Goal: Information Seeking & Learning: Learn about a topic

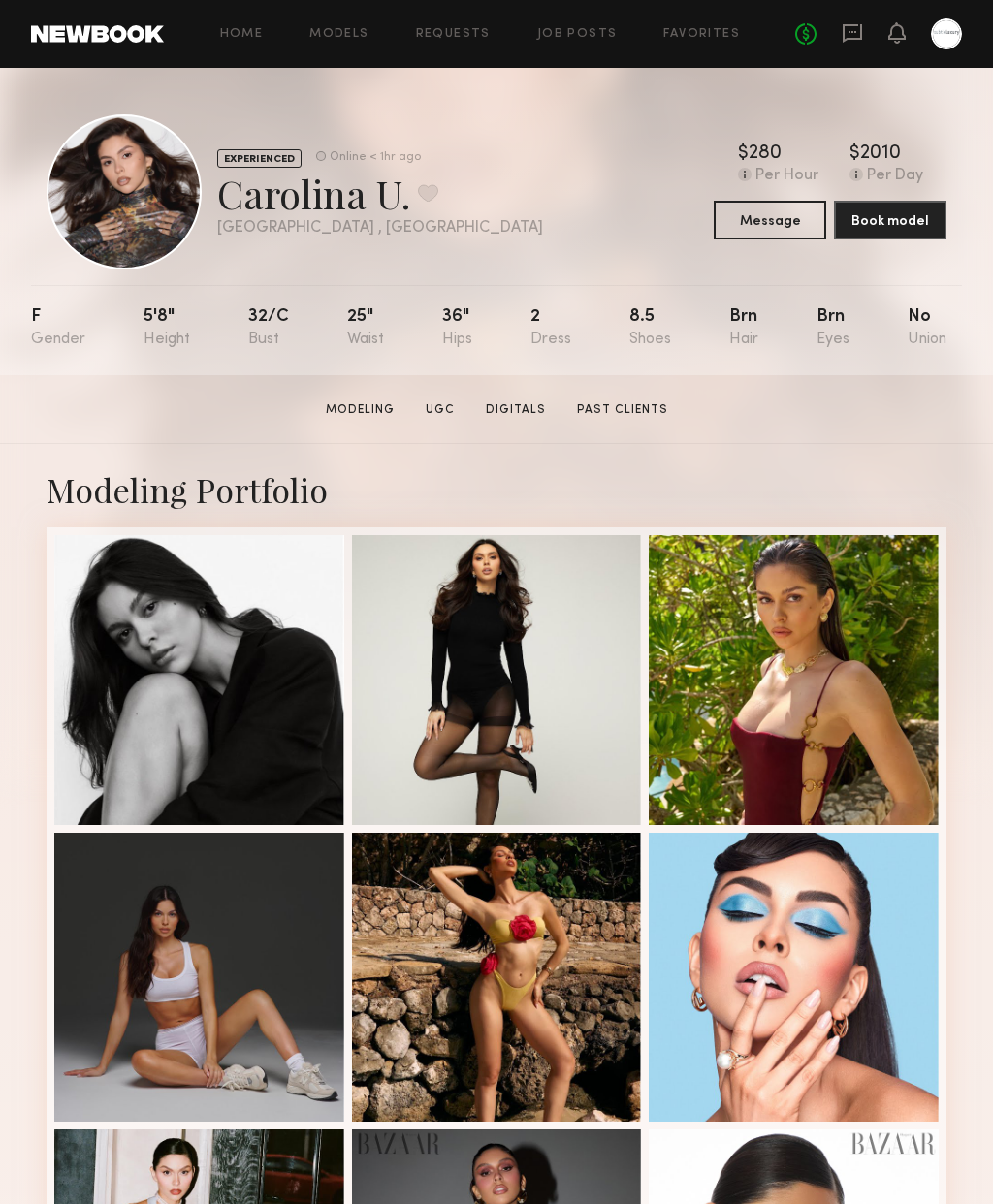
click at [352, 33] on link "Models" at bounding box center [339, 34] width 59 height 13
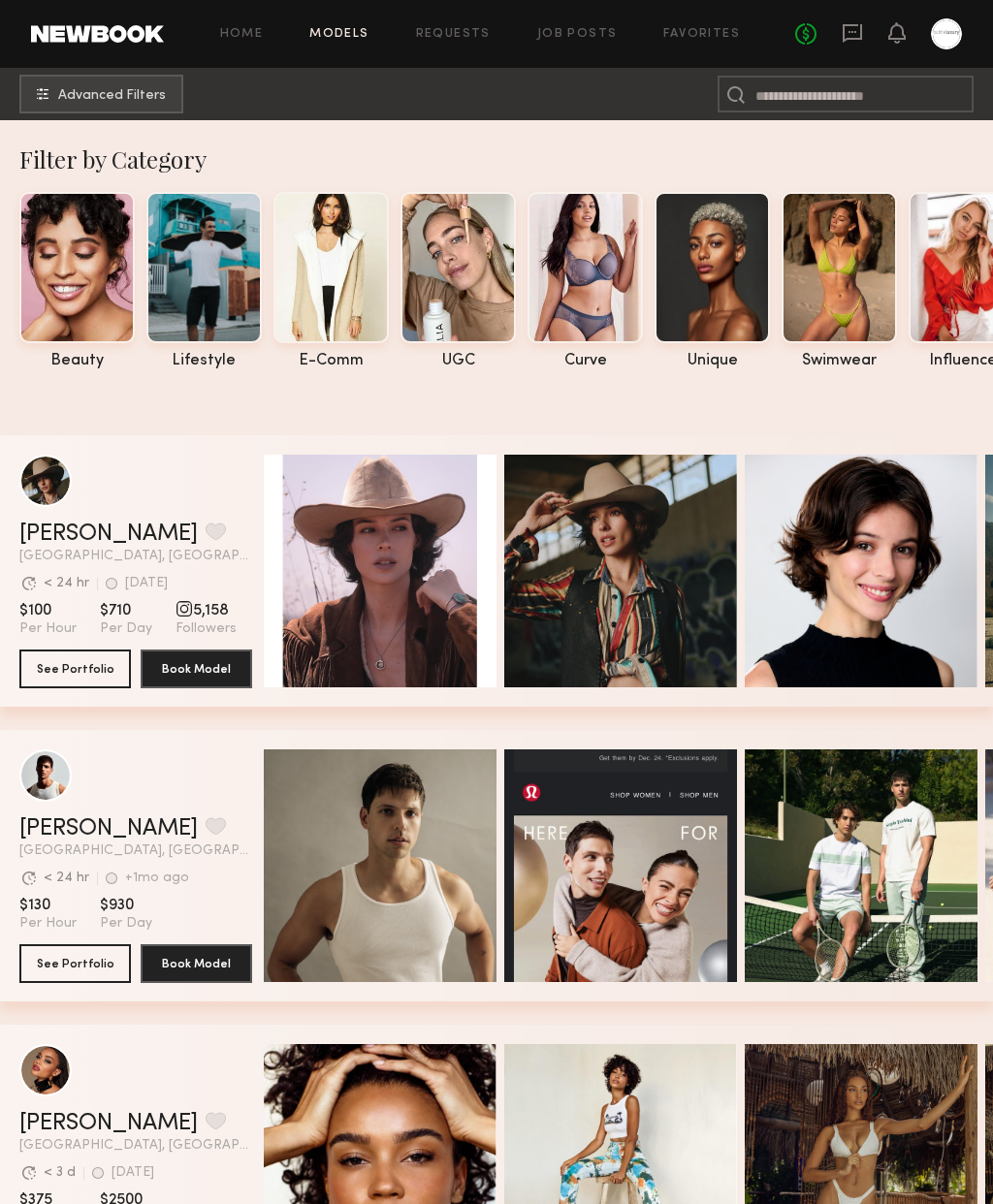
click at [250, 35] on link "Home" at bounding box center [242, 34] width 44 height 13
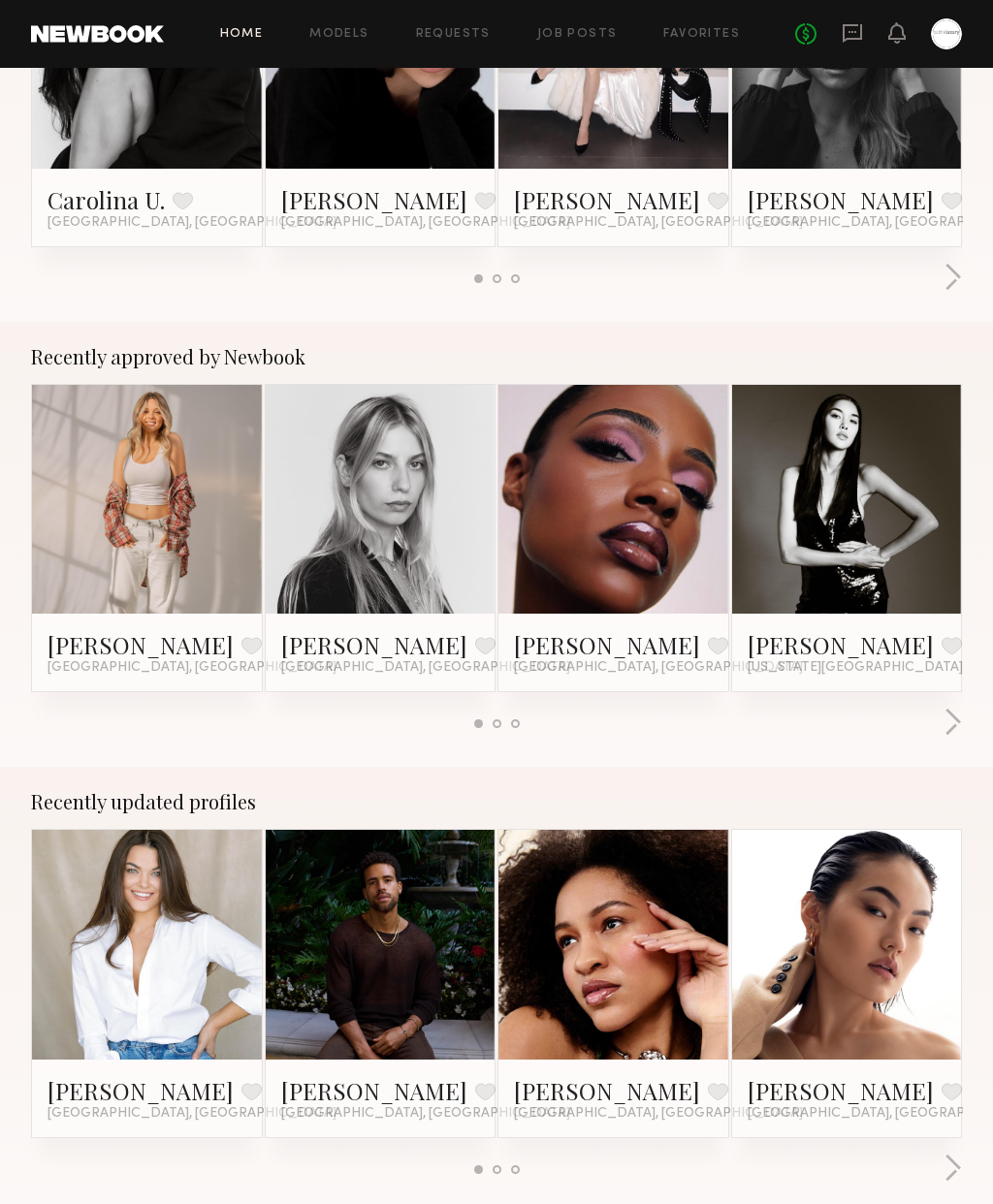
scroll to position [500, 0]
click at [945, 718] on button "button" at bounding box center [952, 723] width 19 height 32
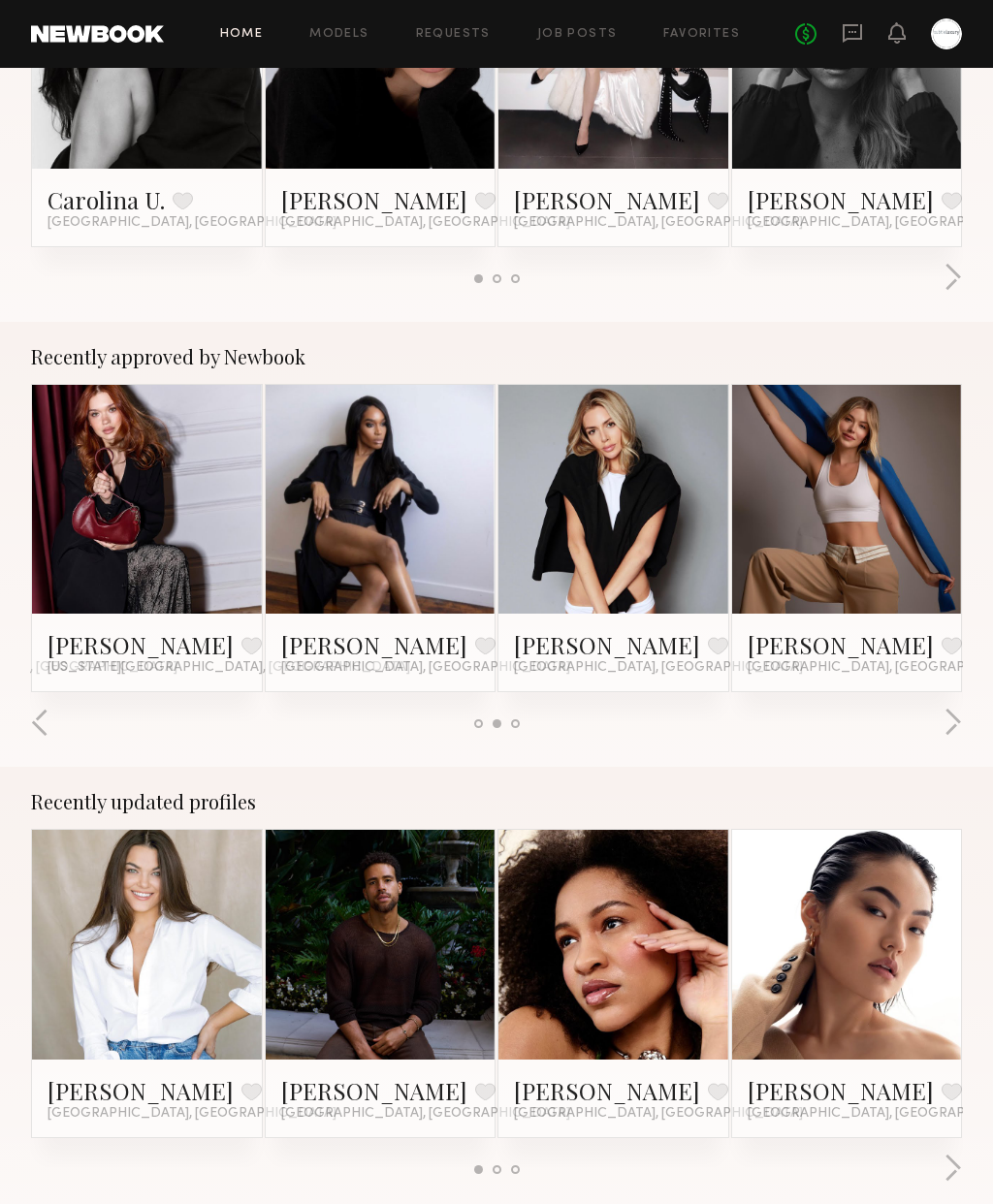
click at [958, 722] on button "button" at bounding box center [952, 723] width 19 height 32
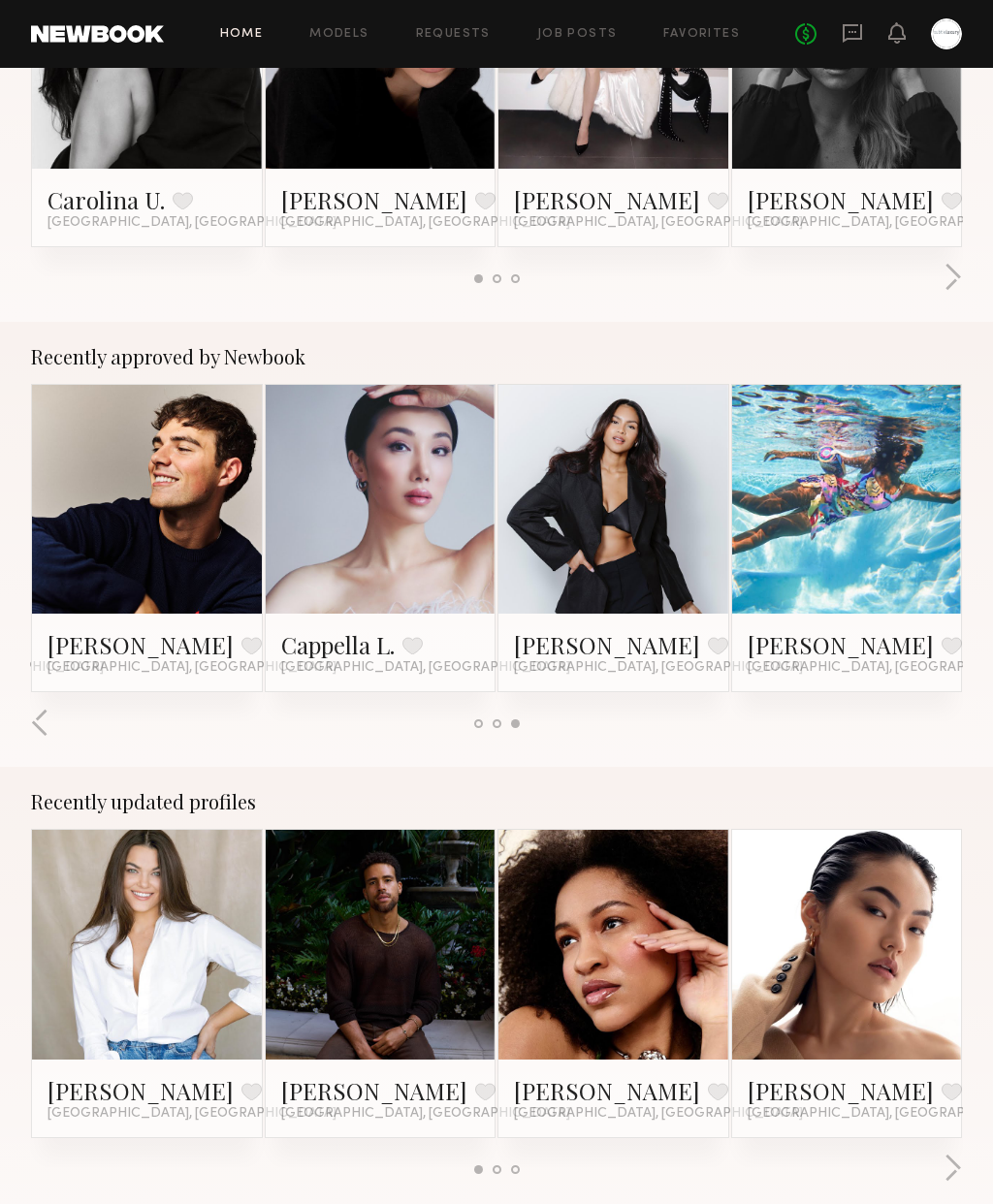
click at [922, 557] on div at bounding box center [847, 499] width 230 height 230
click at [45, 726] on button "button" at bounding box center [40, 723] width 19 height 32
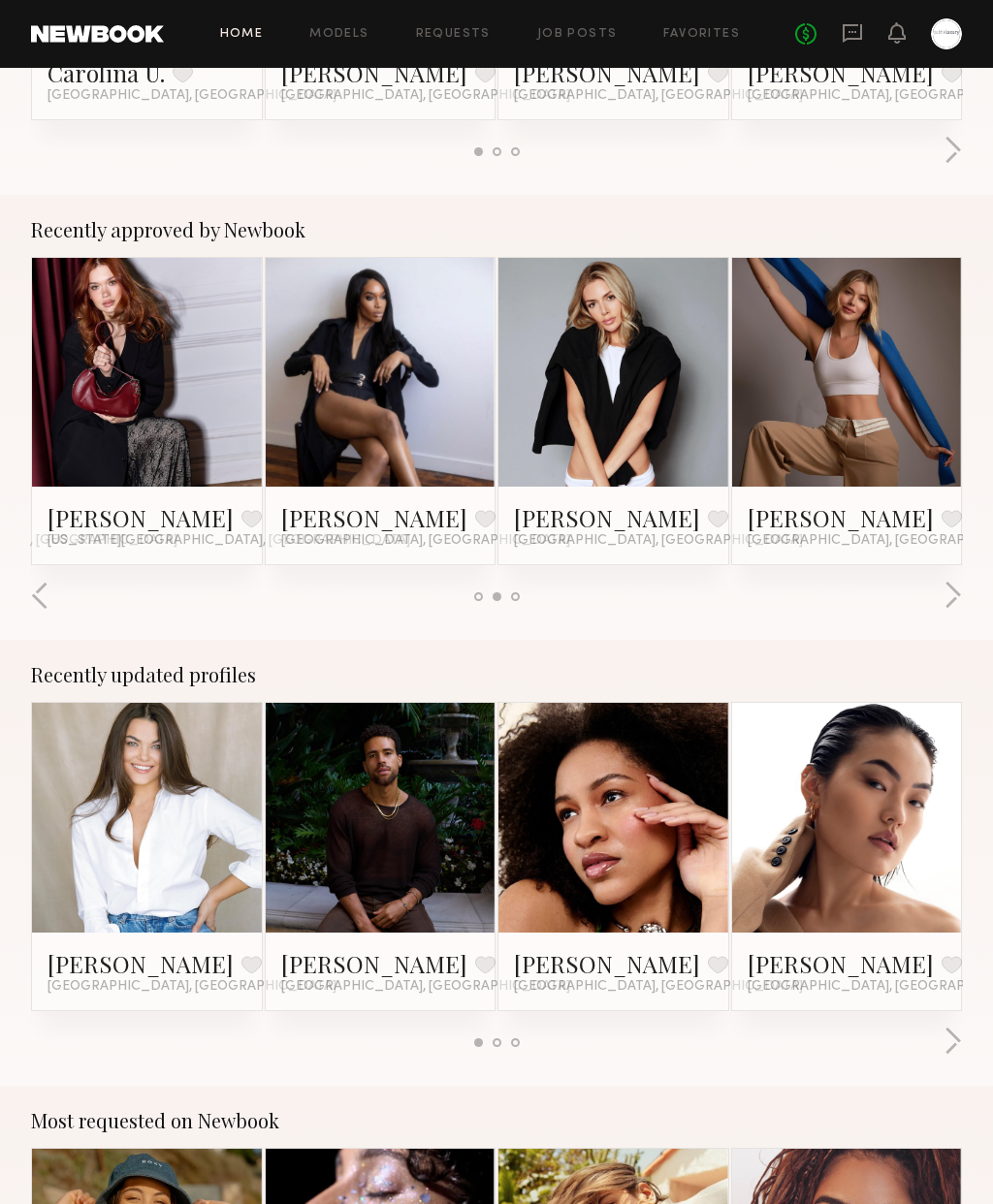
scroll to position [628, 0]
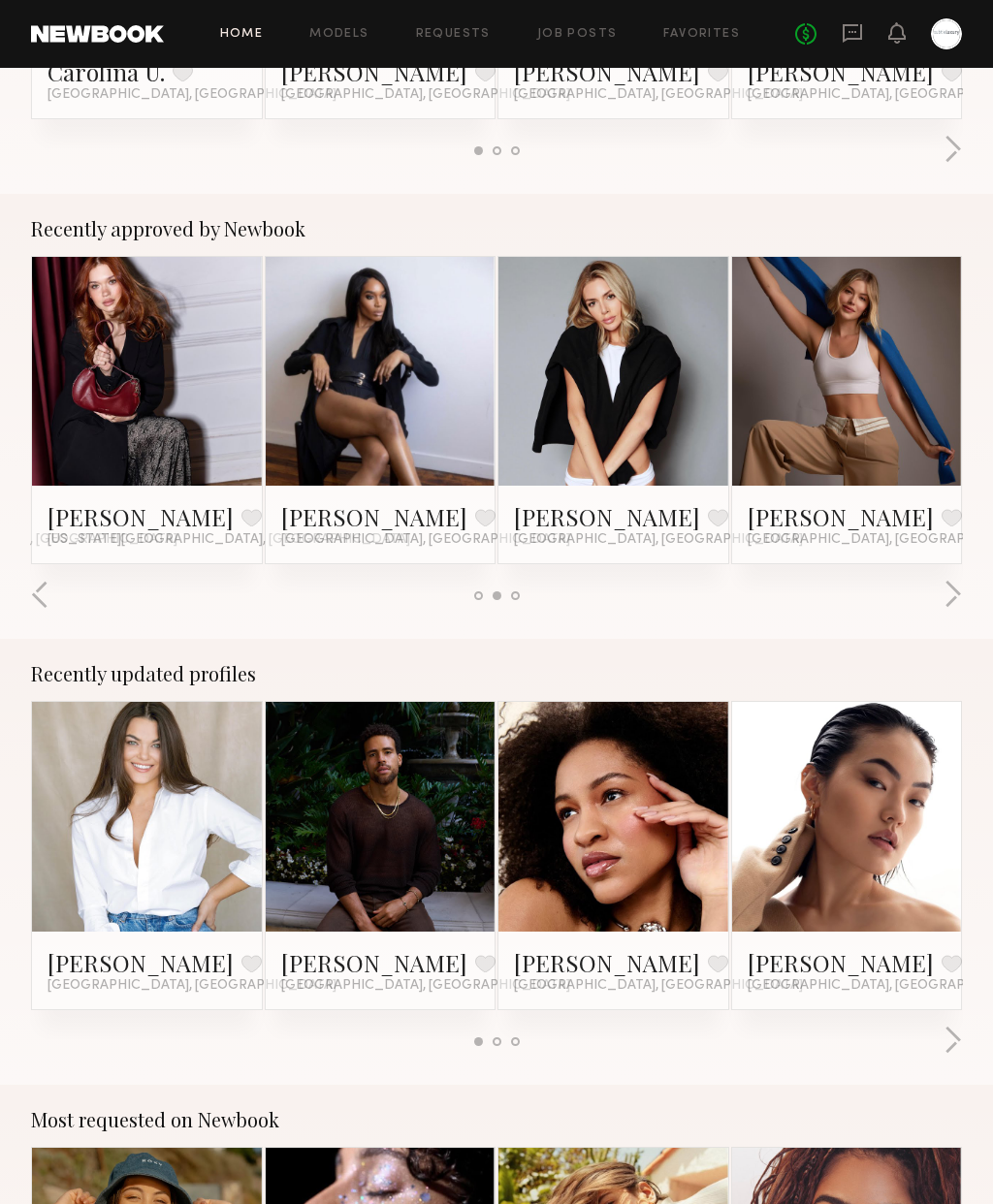
click at [886, 426] on link at bounding box center [847, 371] width 106 height 230
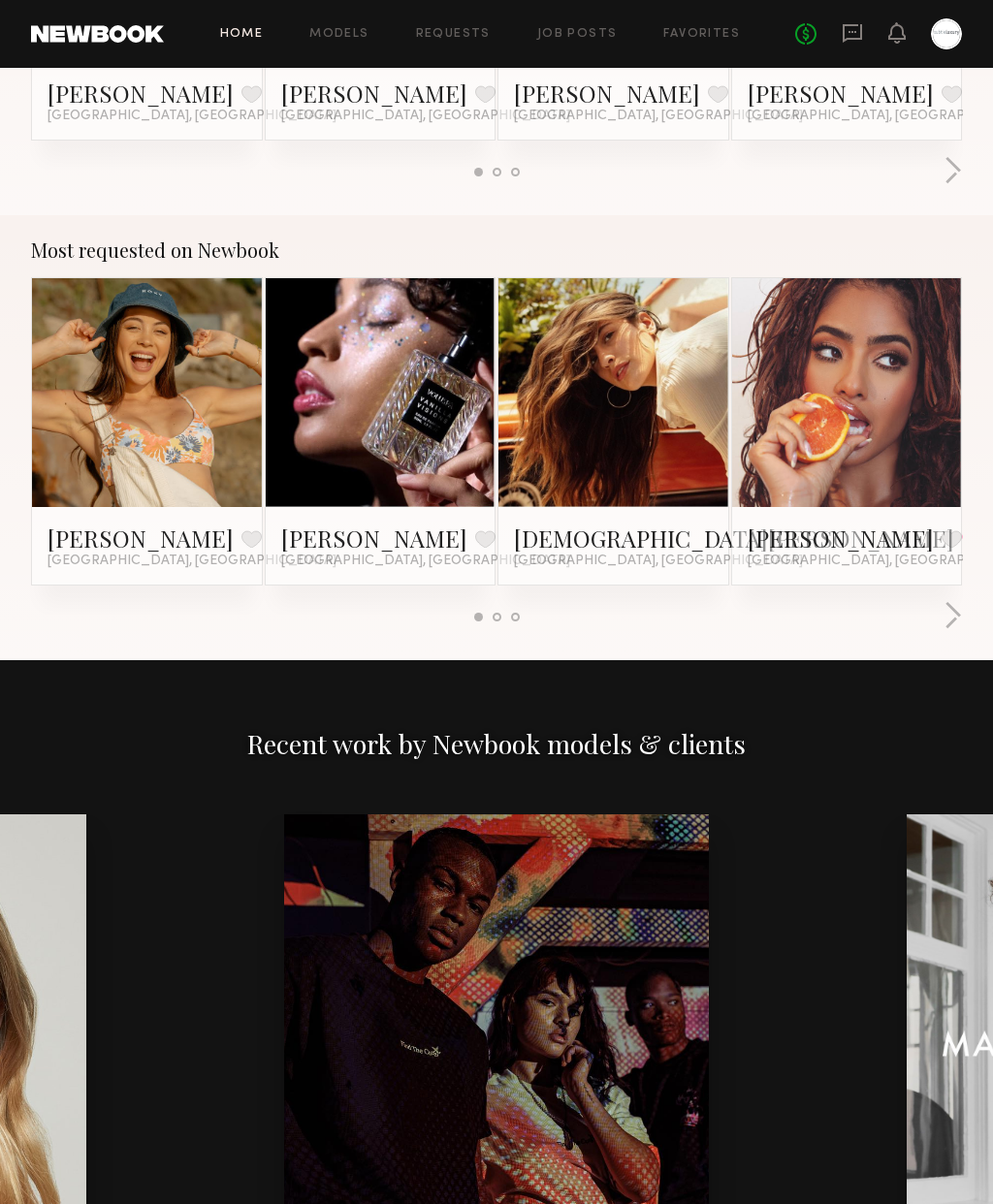
scroll to position [1498, 0]
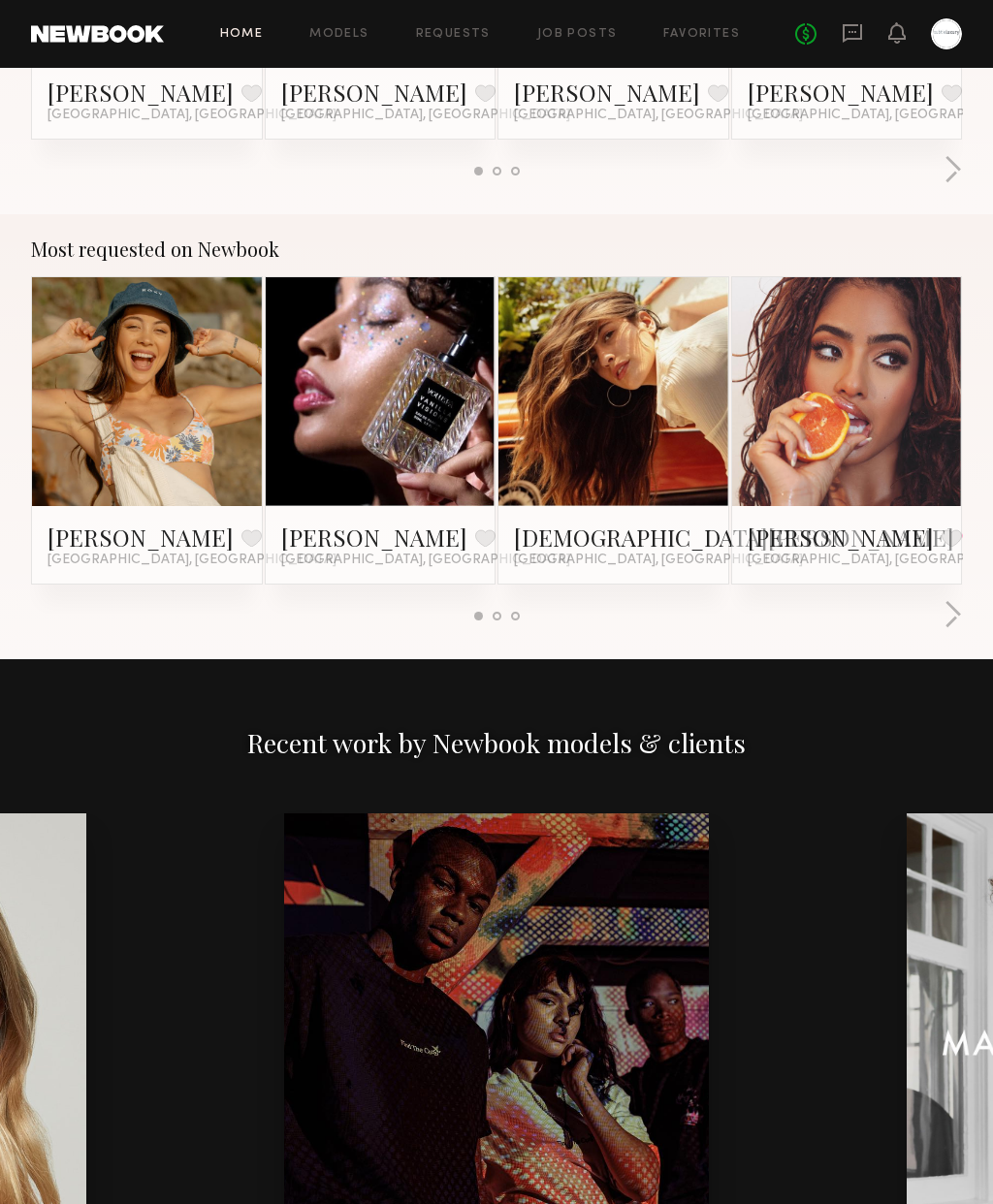
click at [685, 393] on div at bounding box center [613, 393] width 230 height 230
click at [585, 537] on link "Kristen J." at bounding box center [734, 538] width 441 height 31
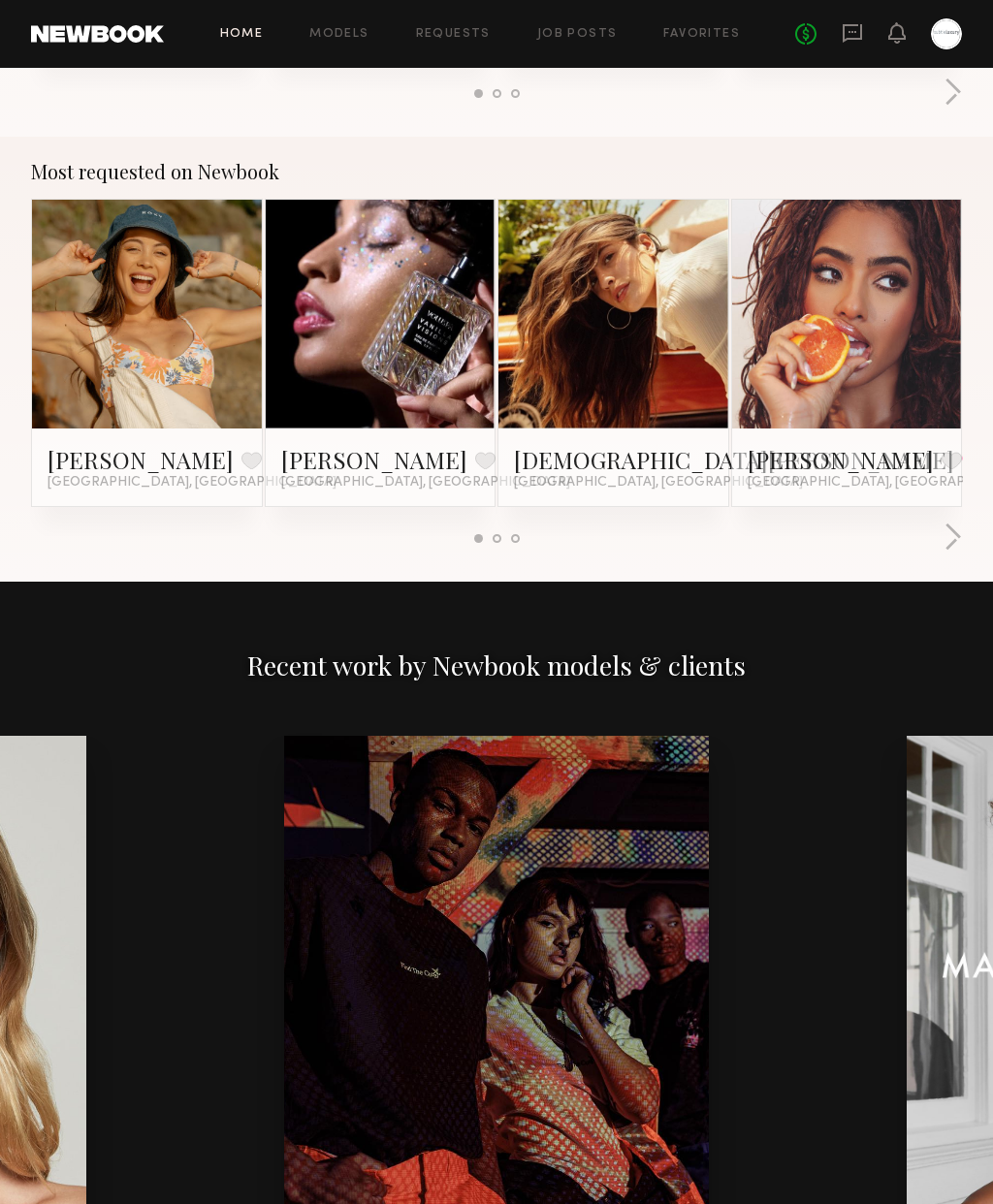
click at [955, 530] on button "button" at bounding box center [952, 538] width 19 height 32
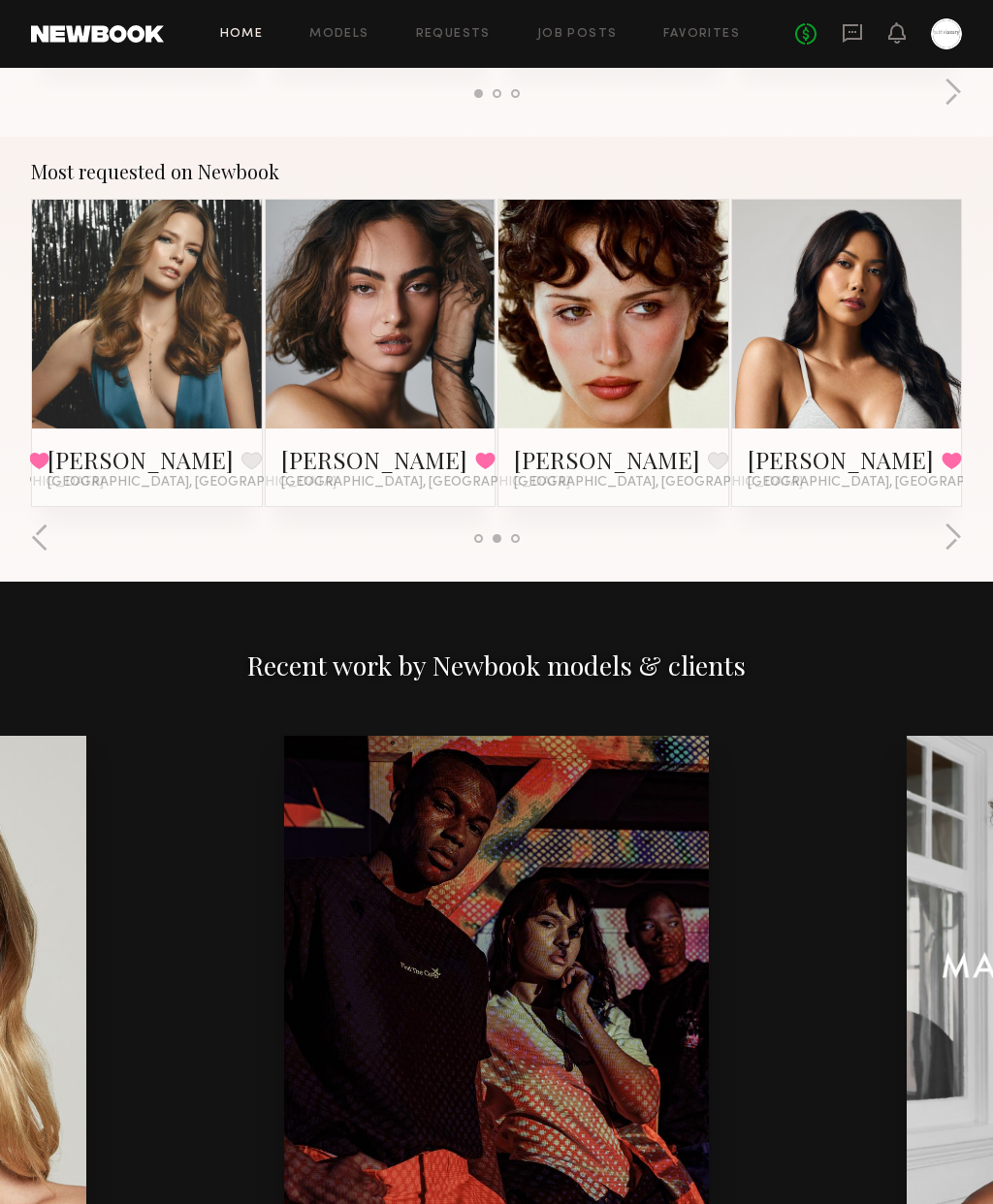
click at [679, 346] on div at bounding box center [613, 314] width 230 height 230
click at [624, 392] on link at bounding box center [613, 314] width 106 height 230
click at [954, 533] on button "button" at bounding box center [952, 538] width 19 height 32
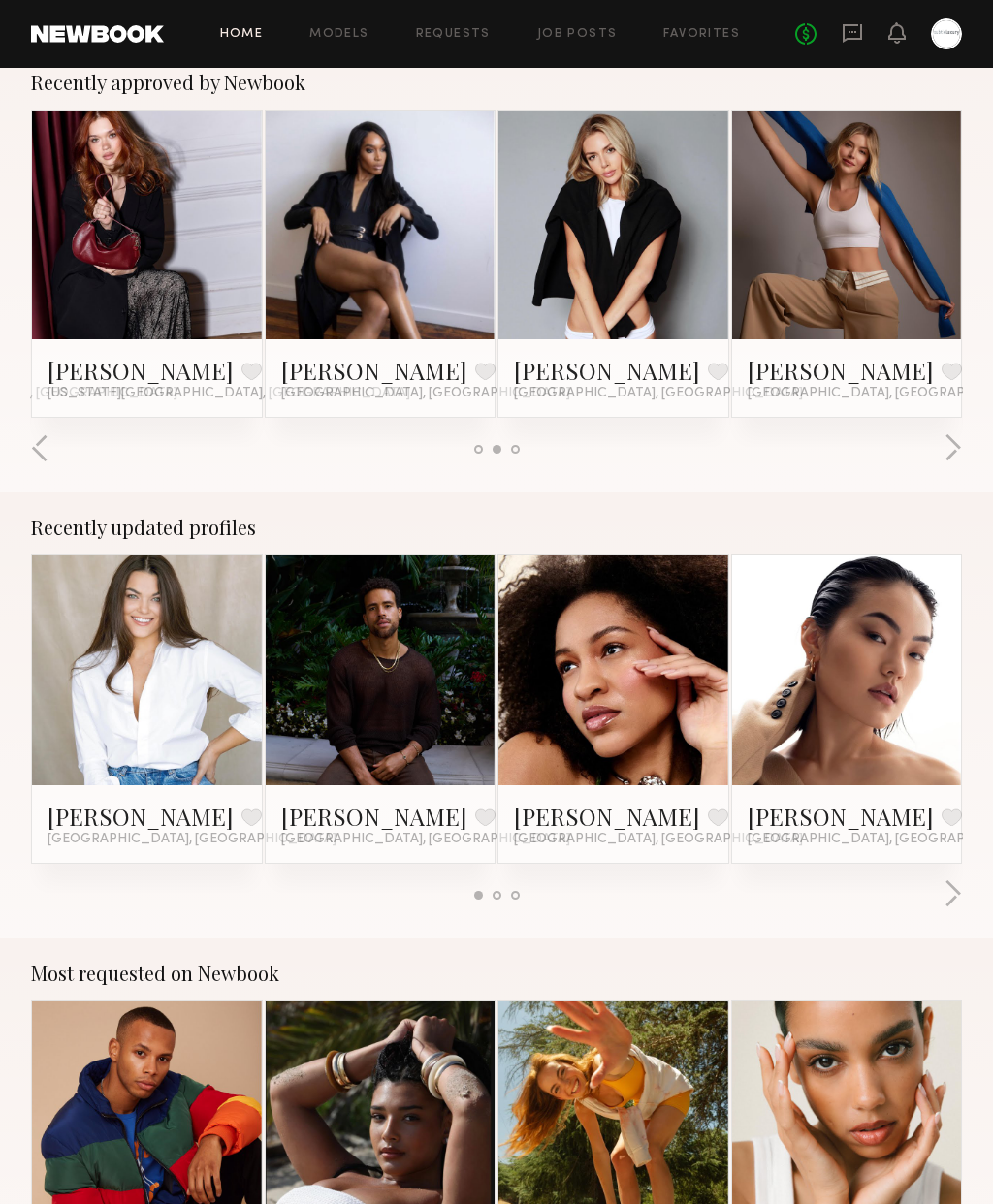
scroll to position [758, 0]
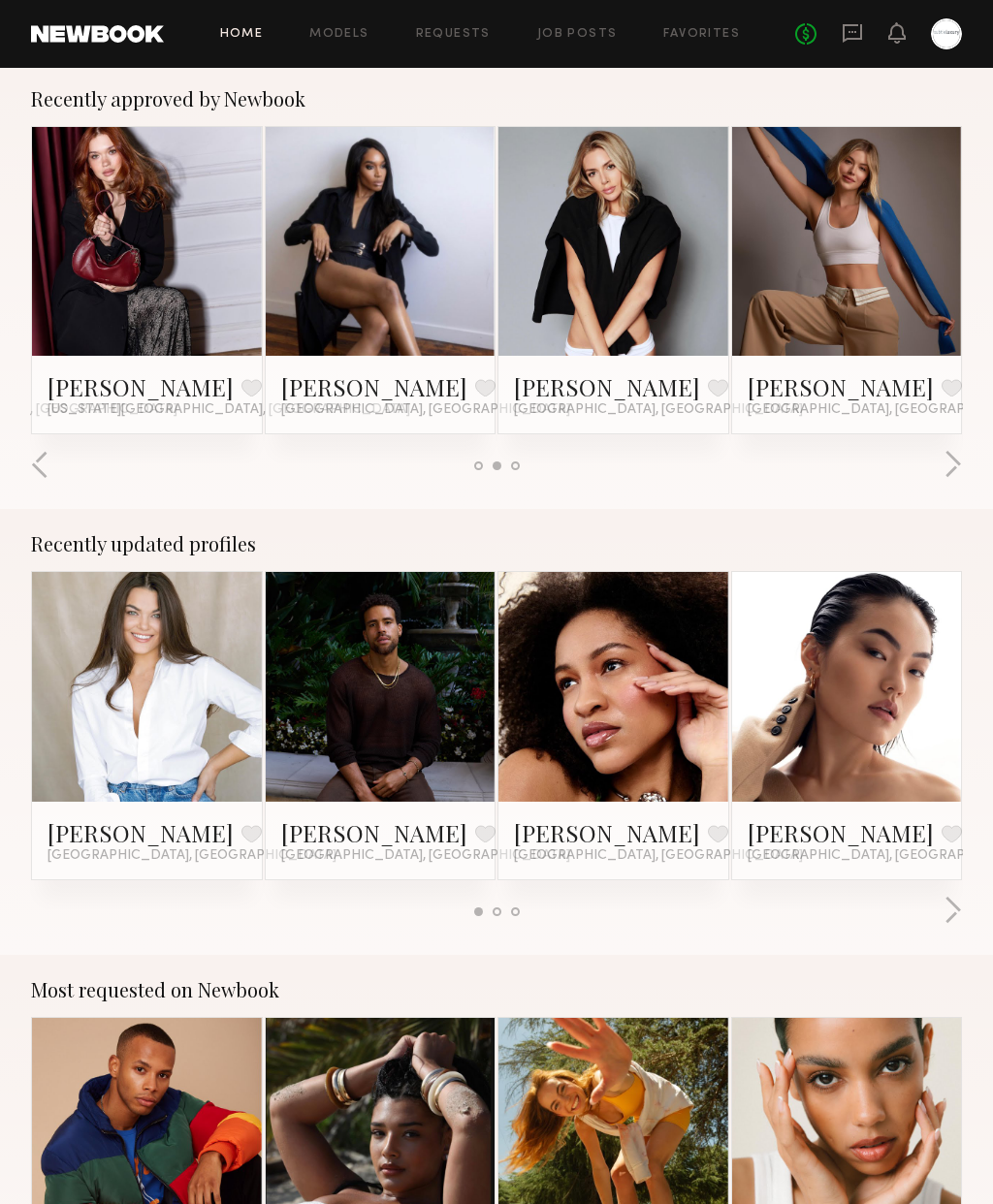
click at [956, 916] on button "button" at bounding box center [952, 911] width 19 height 32
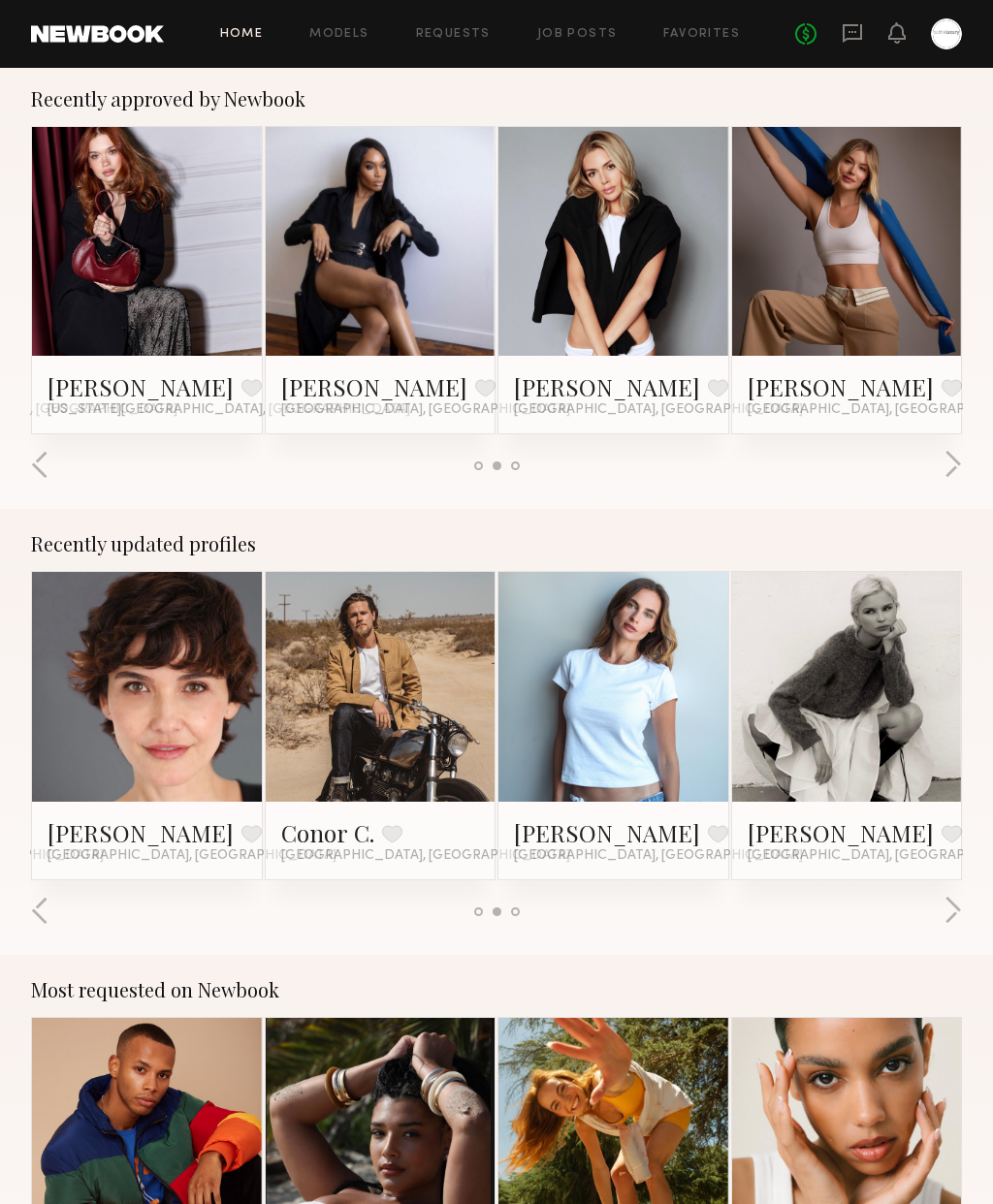
click at [949, 916] on button "button" at bounding box center [952, 911] width 19 height 32
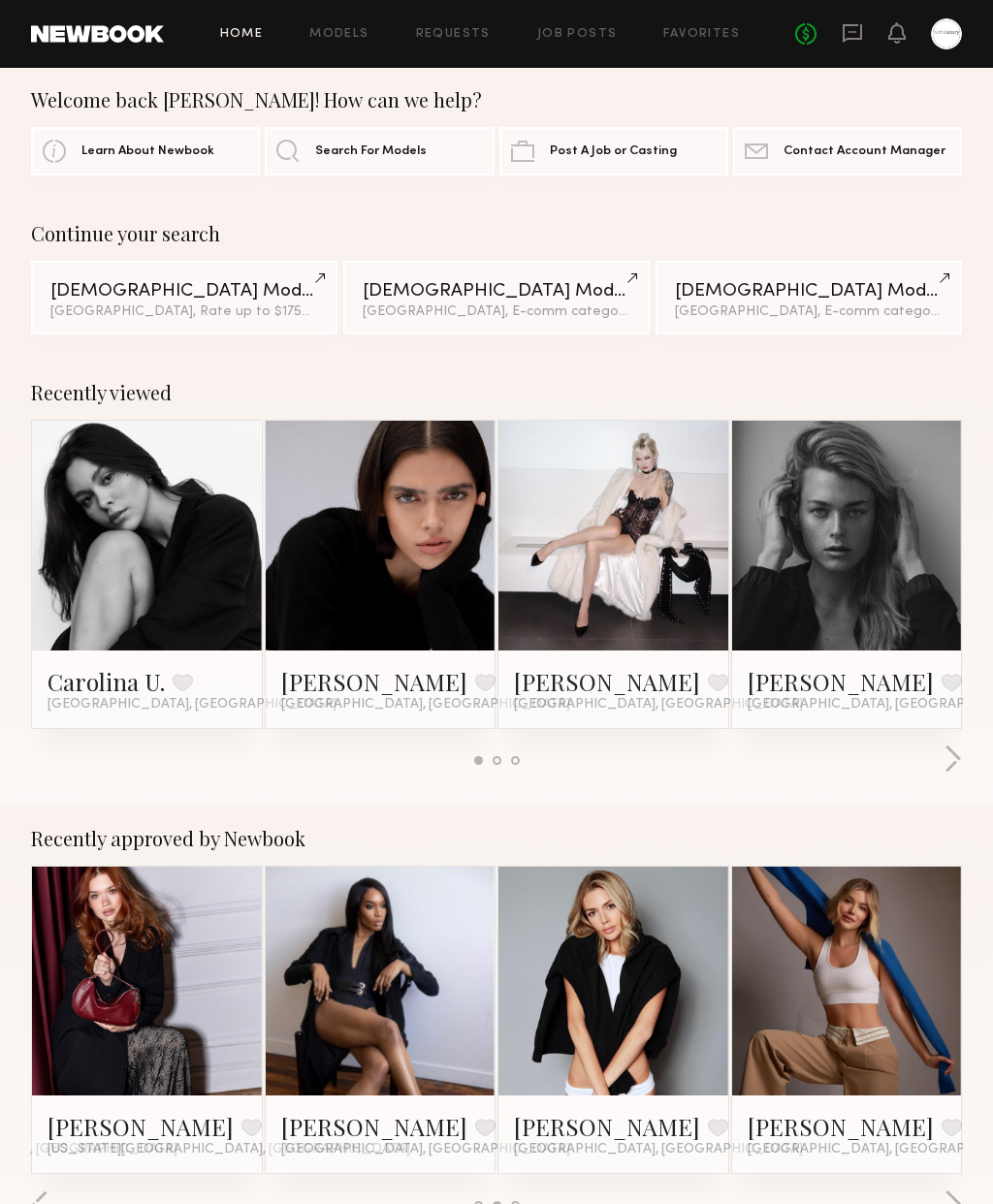
scroll to position [15, 0]
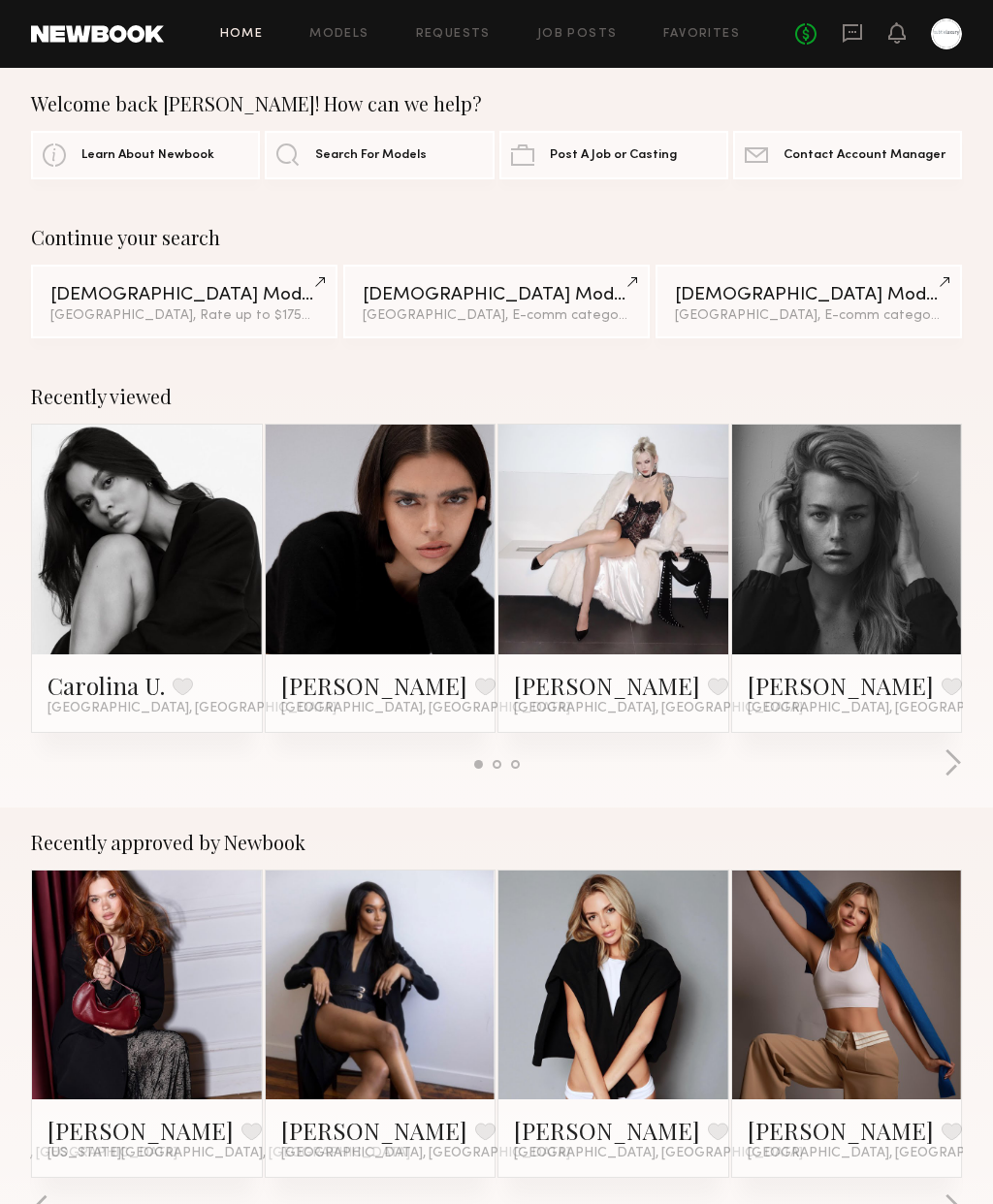
click at [884, 551] on link at bounding box center [847, 539] width 106 height 230
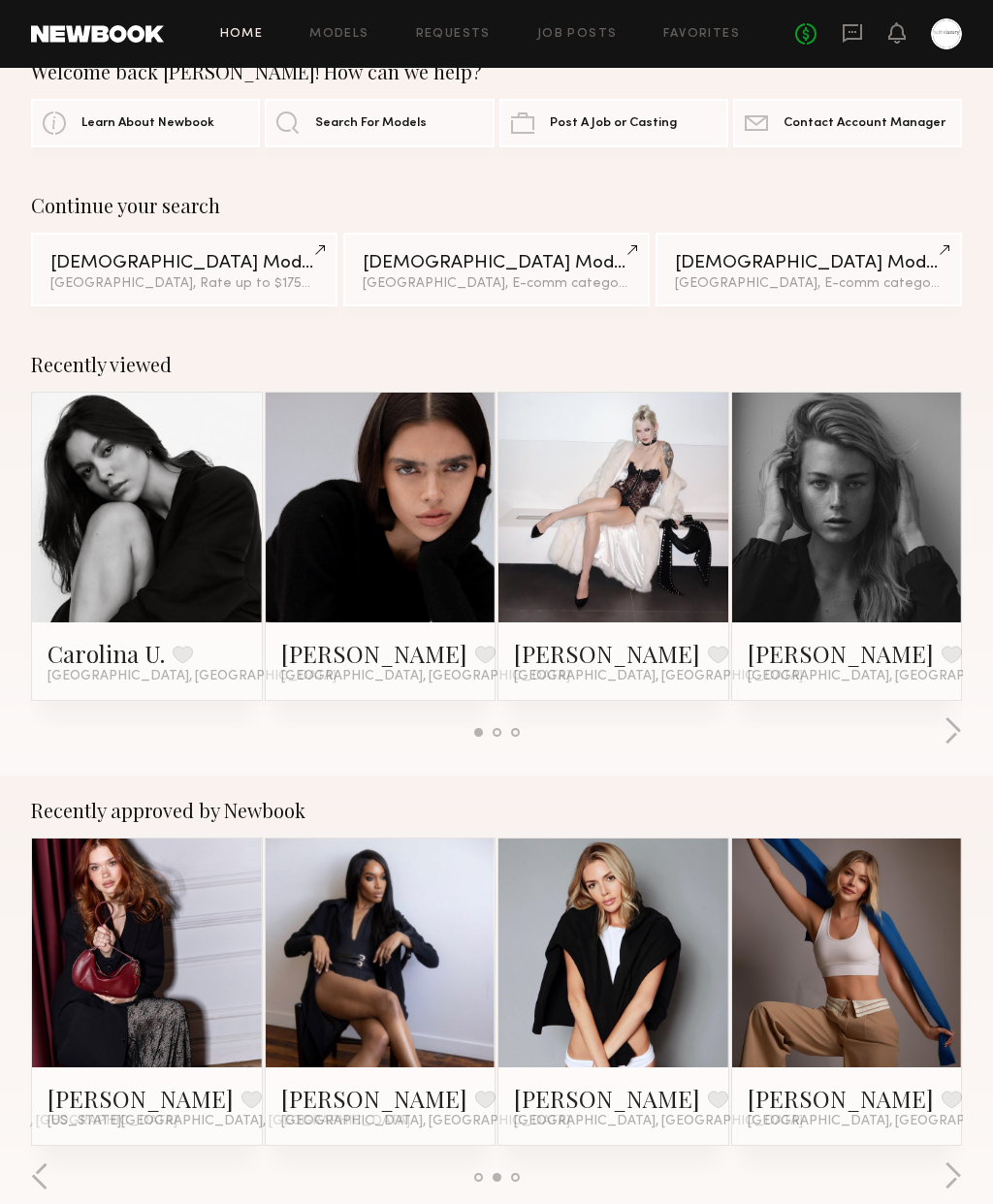
scroll to position [43, 0]
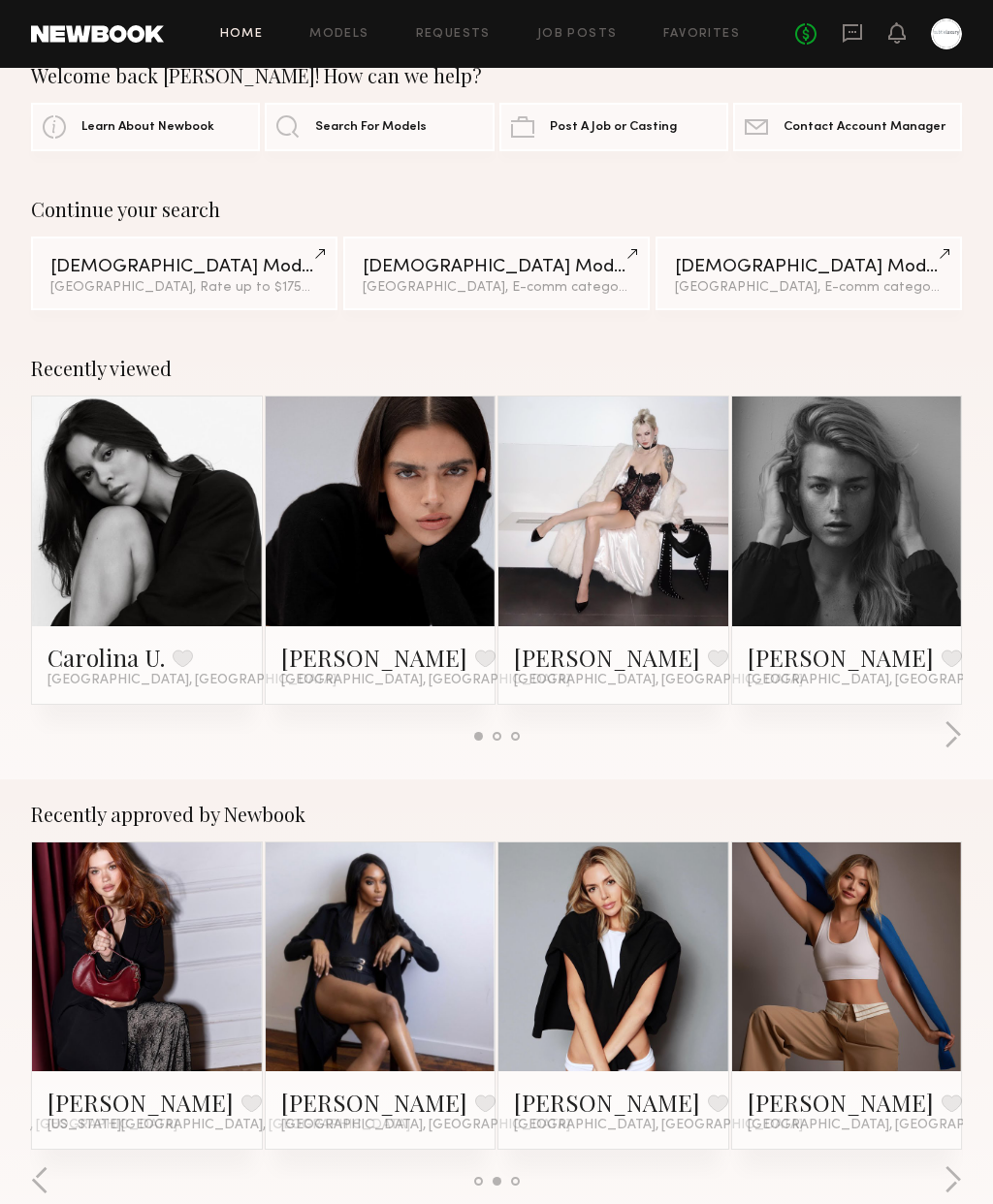
click at [937, 749] on div at bounding box center [496, 736] width 931 height 32
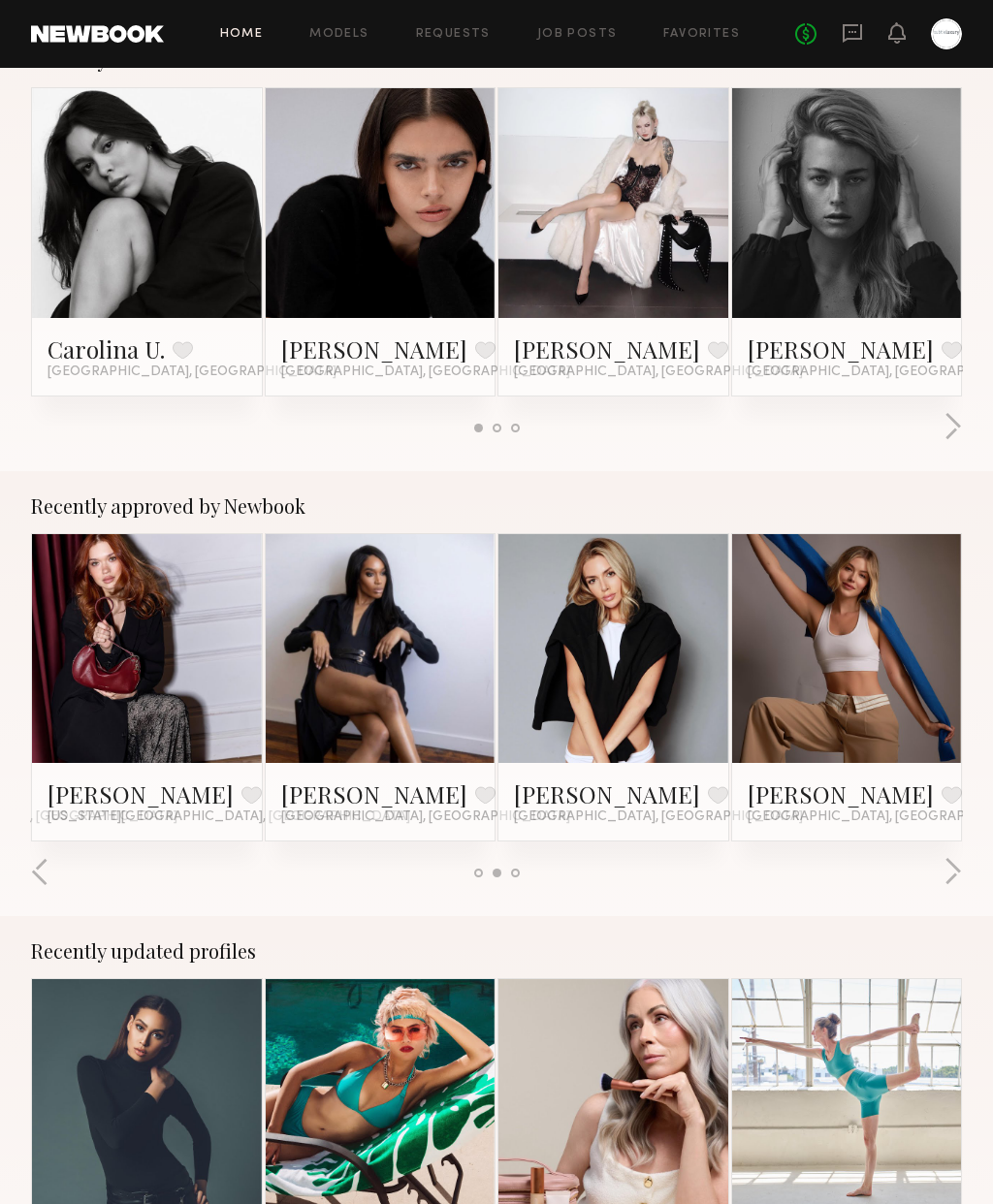
scroll to position [347, 0]
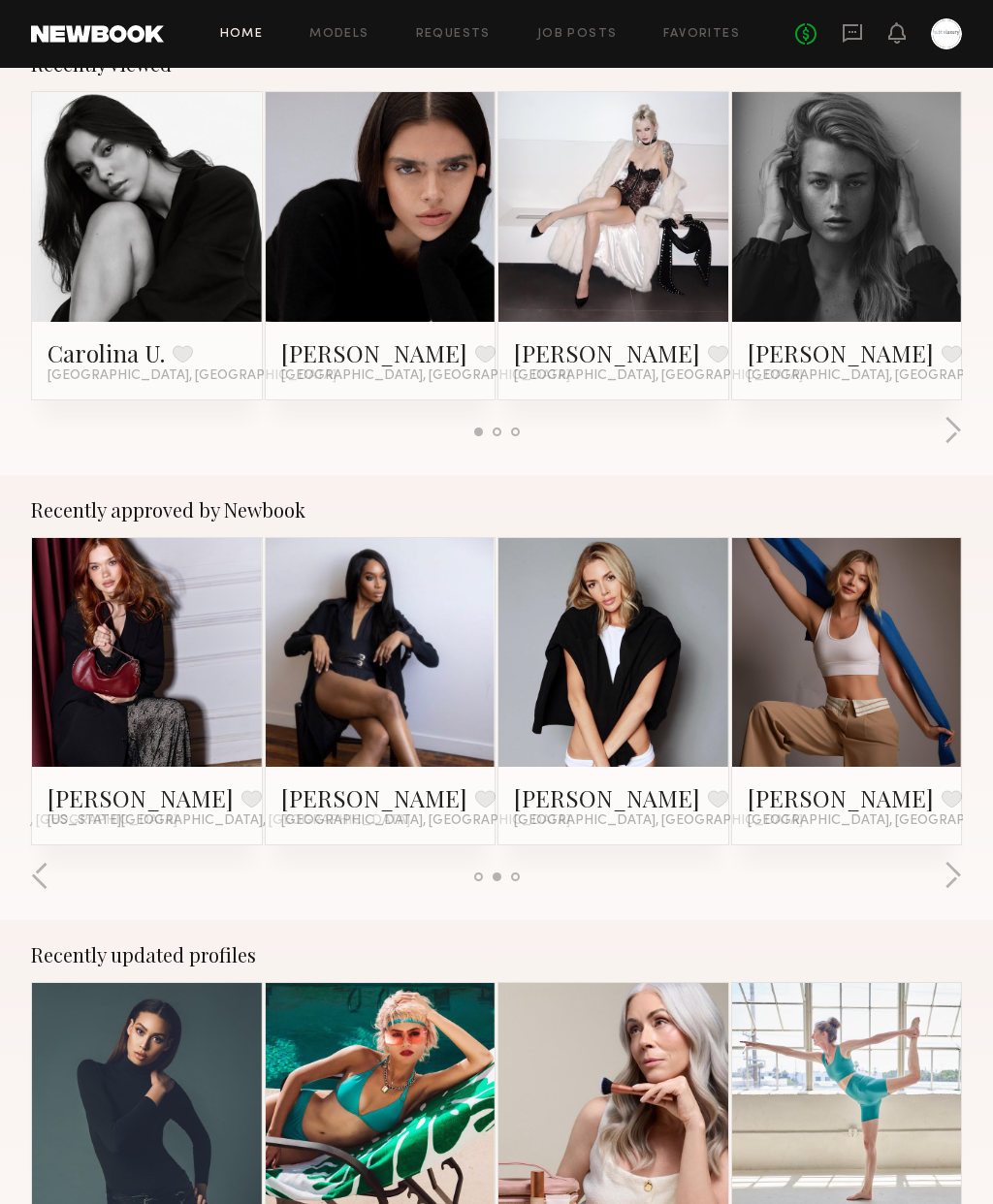
click at [952, 437] on button "button" at bounding box center [952, 432] width 19 height 32
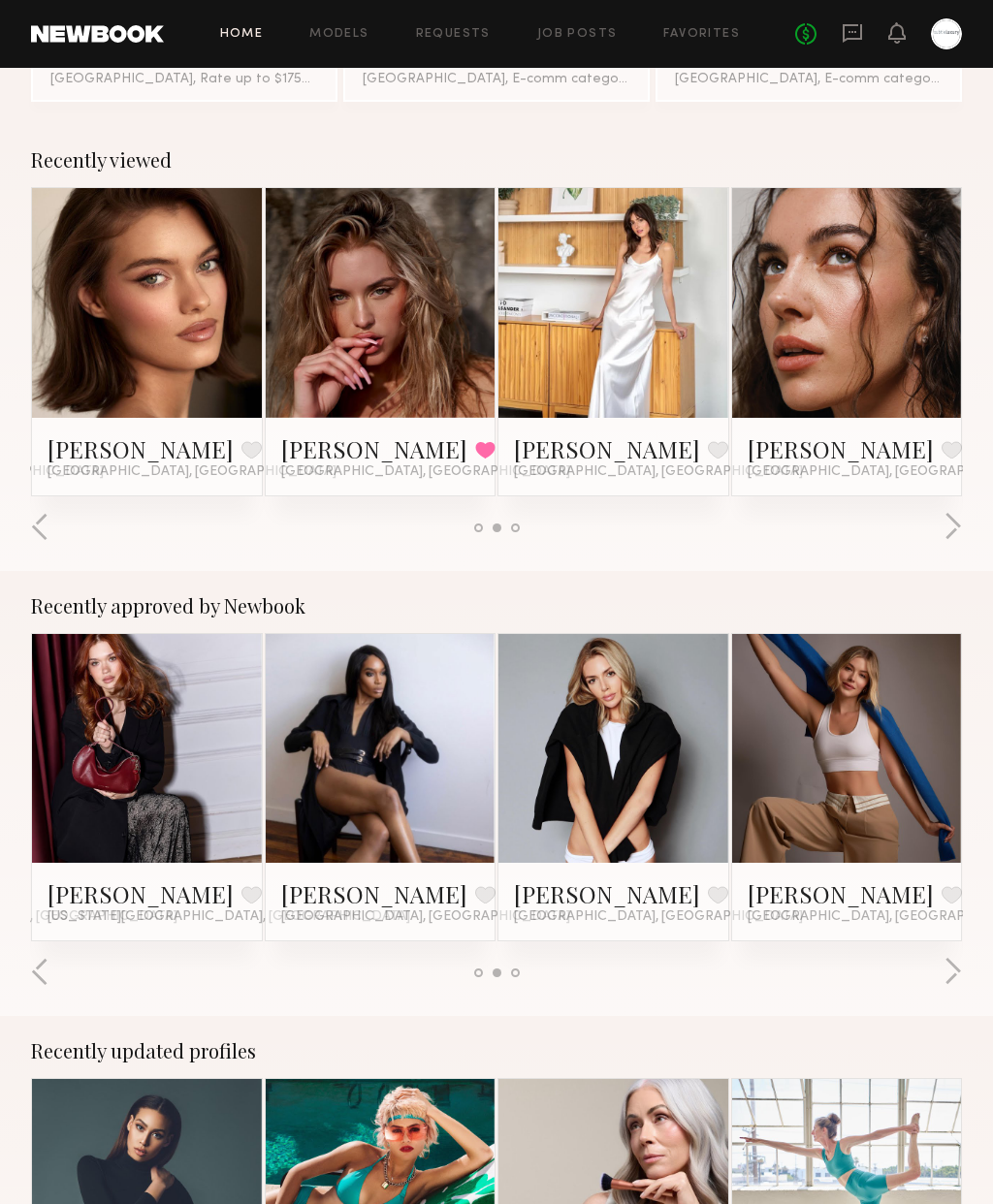
scroll to position [208, 0]
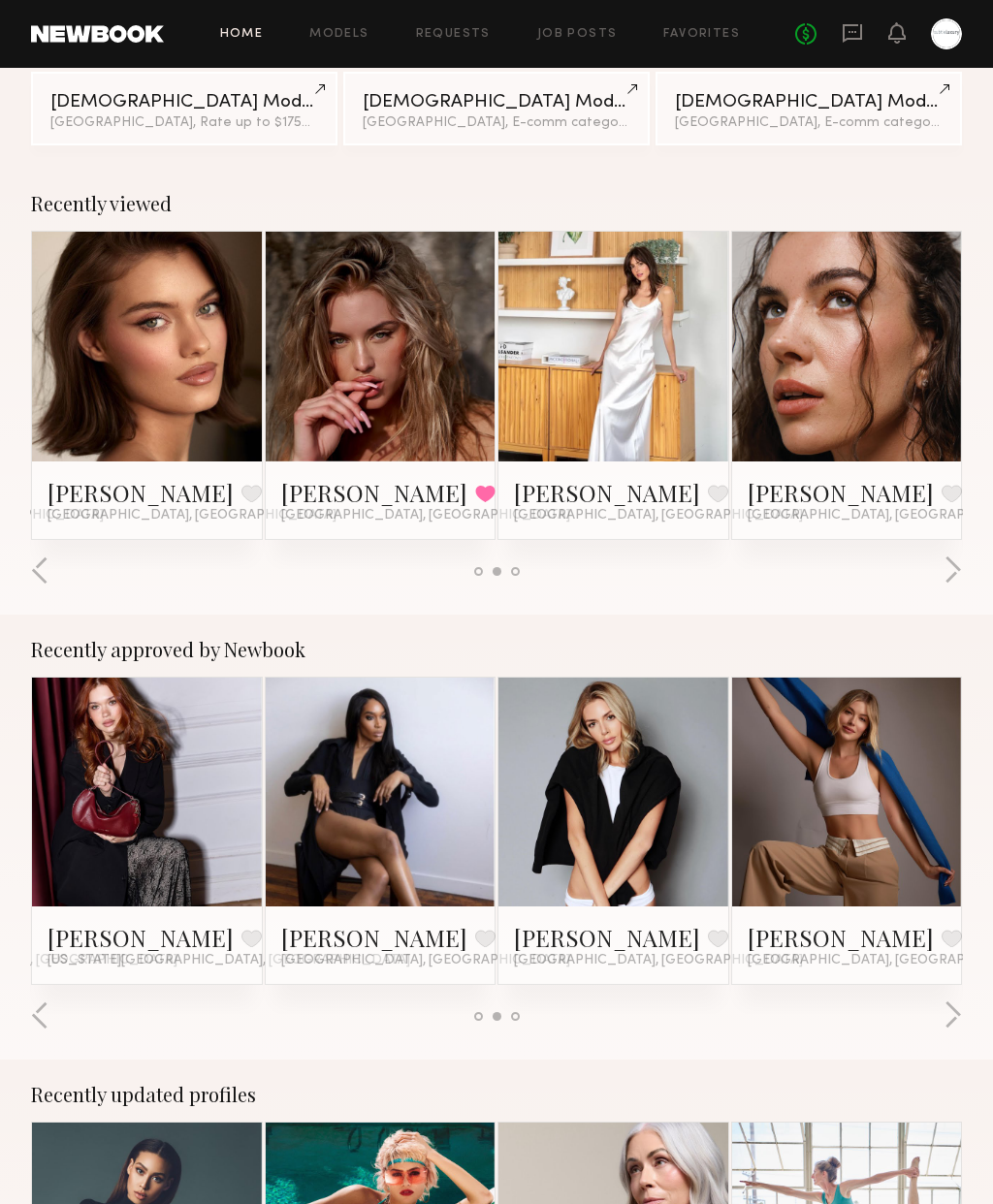
click at [432, 391] on link at bounding box center [381, 347] width 106 height 230
click at [164, 351] on link at bounding box center [147, 347] width 106 height 230
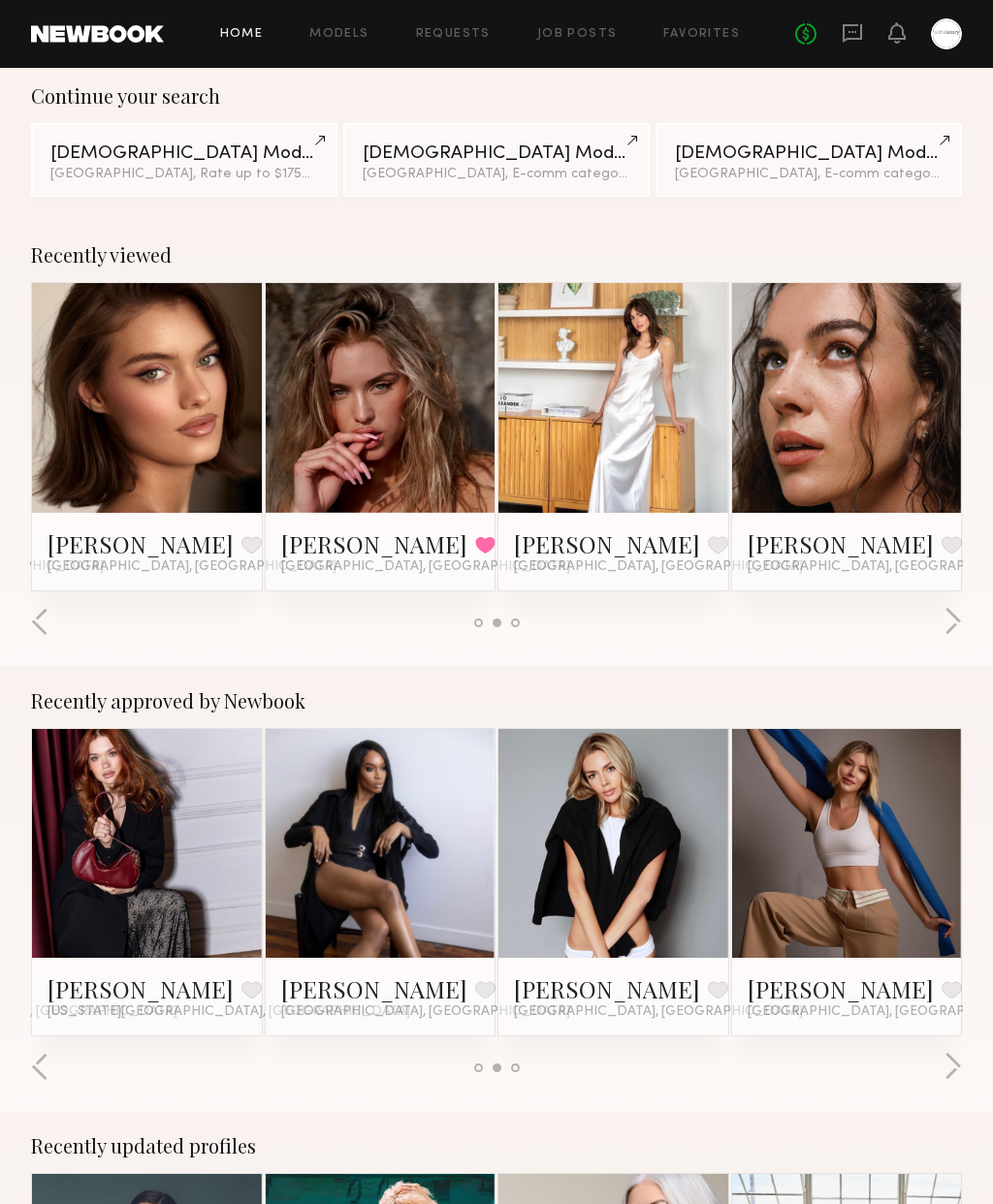
scroll to position [156, 0]
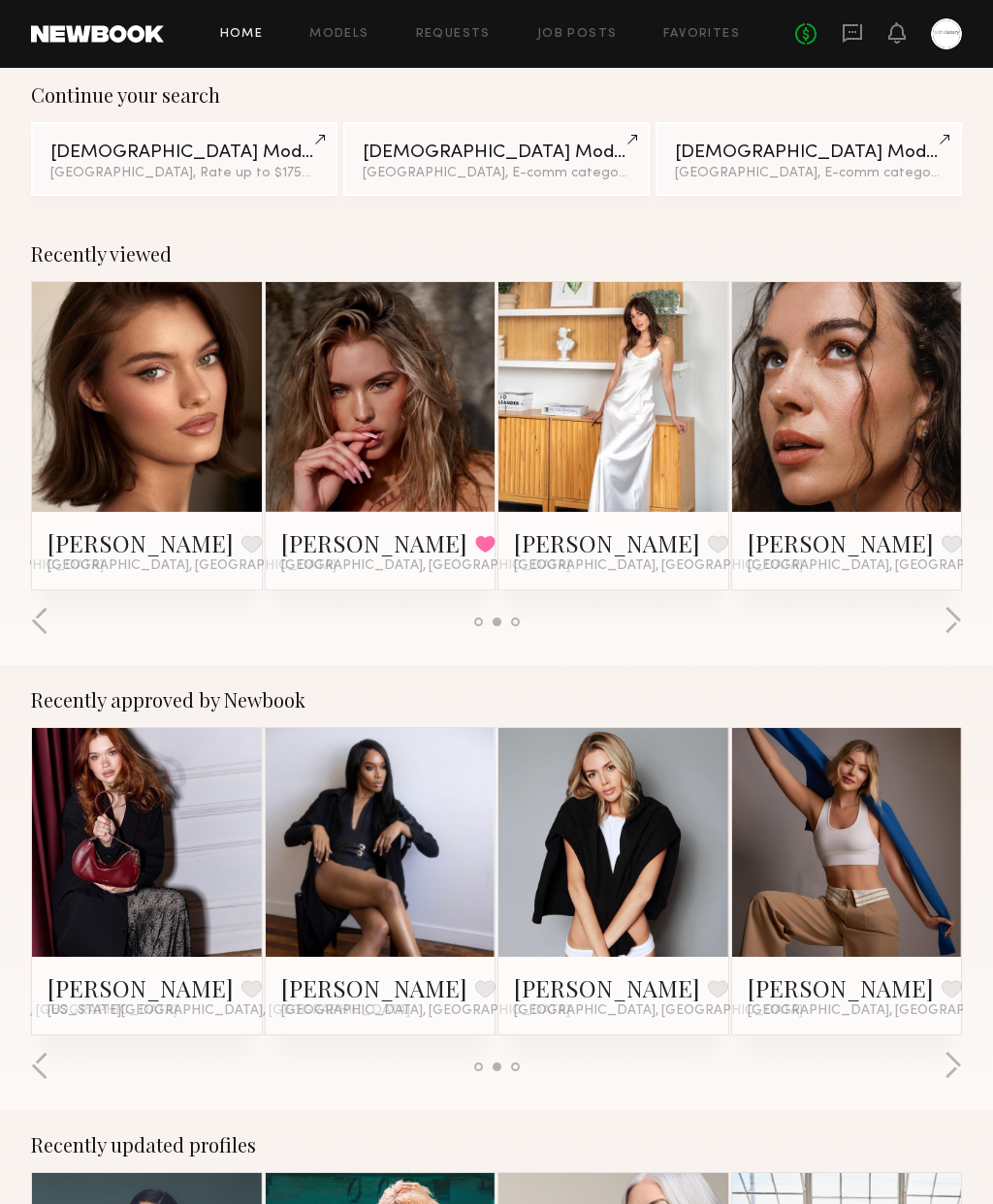
click at [663, 397] on link at bounding box center [613, 397] width 106 height 230
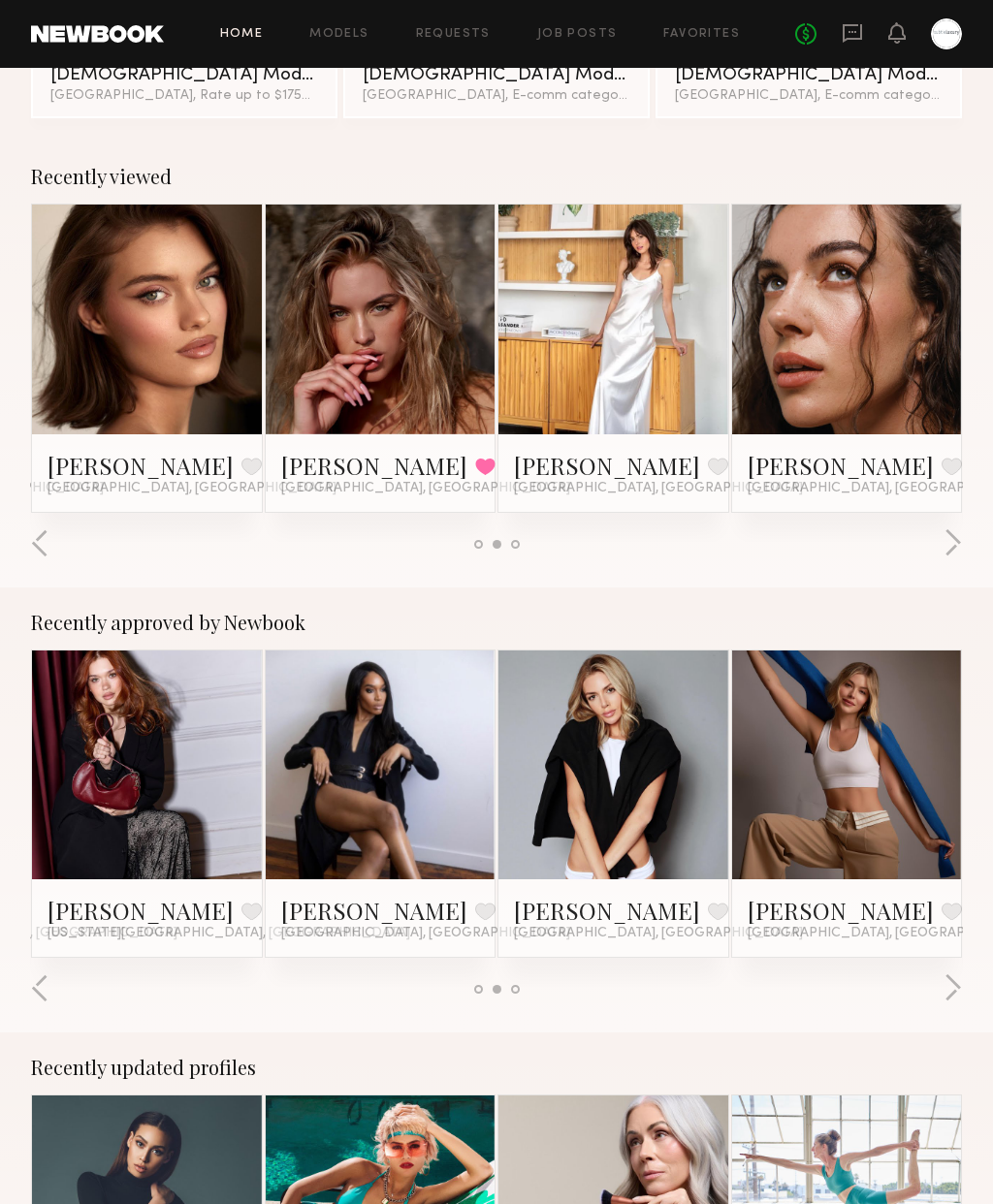
click at [950, 548] on button "button" at bounding box center [952, 544] width 19 height 32
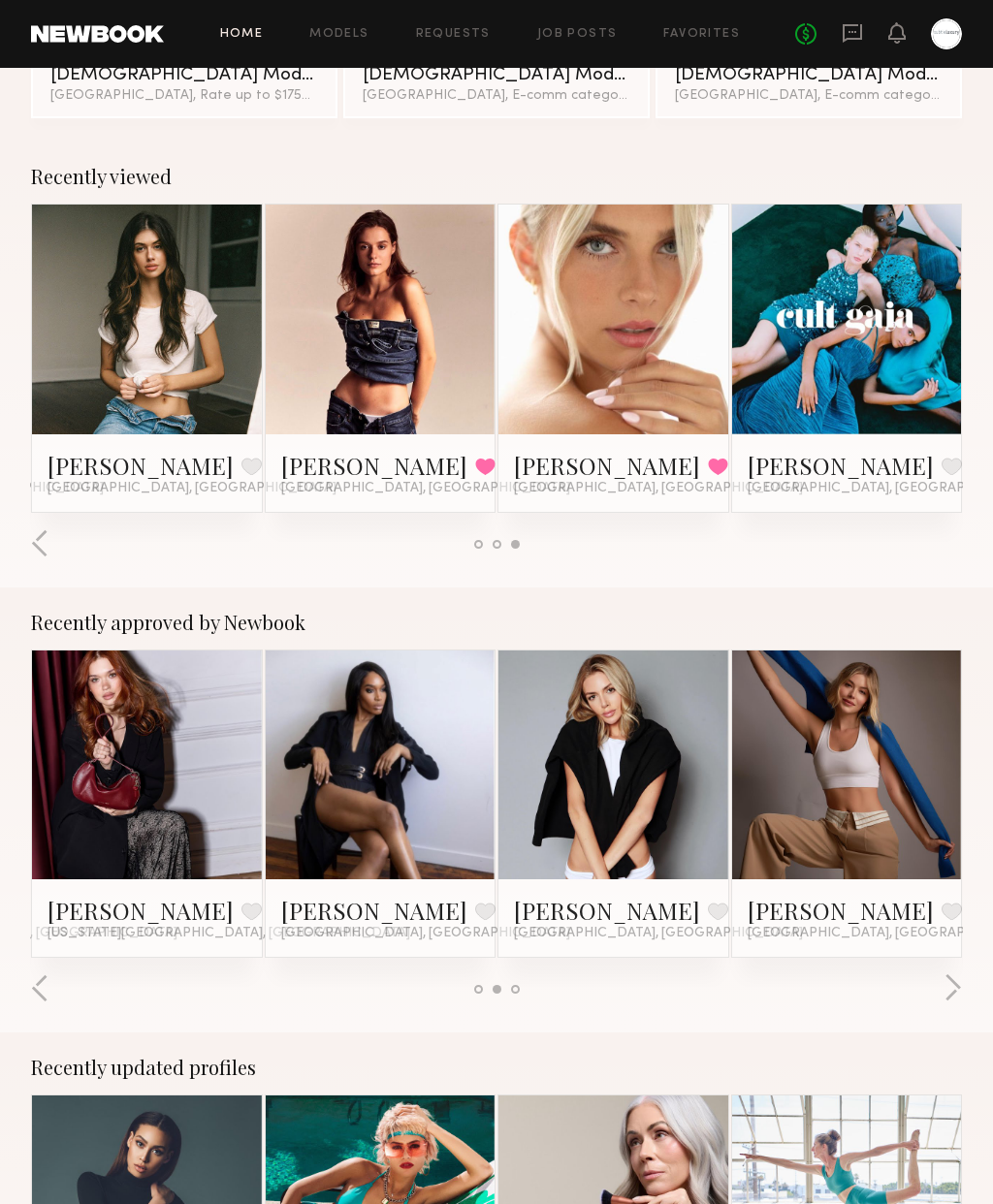
click at [173, 307] on link at bounding box center [147, 319] width 106 height 230
click at [394, 371] on link at bounding box center [381, 319] width 106 height 230
click at [677, 339] on div at bounding box center [613, 319] width 230 height 230
click at [652, 385] on link at bounding box center [613, 319] width 106 height 230
click at [873, 336] on link at bounding box center [847, 319] width 106 height 230
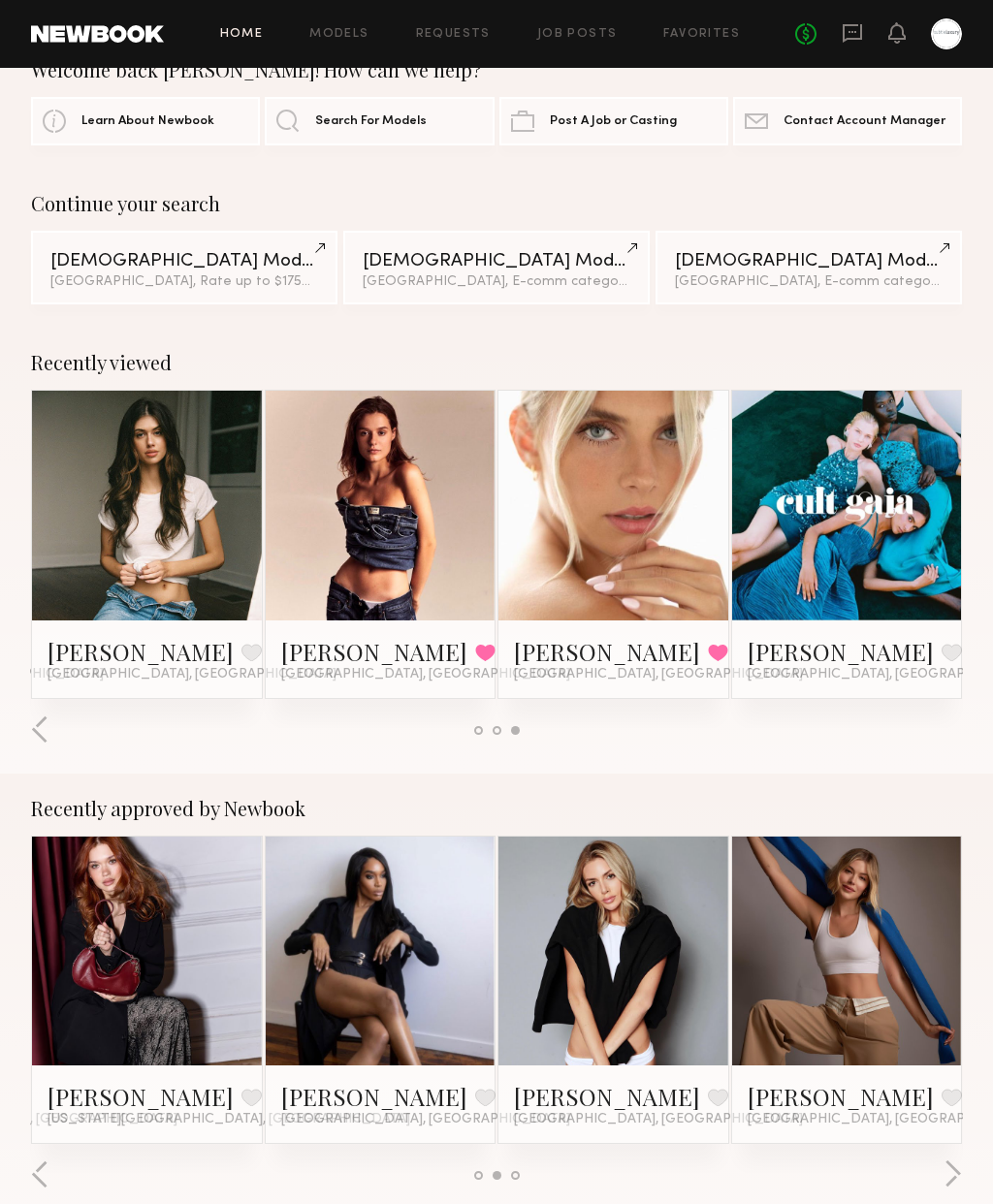
scroll to position [32, 0]
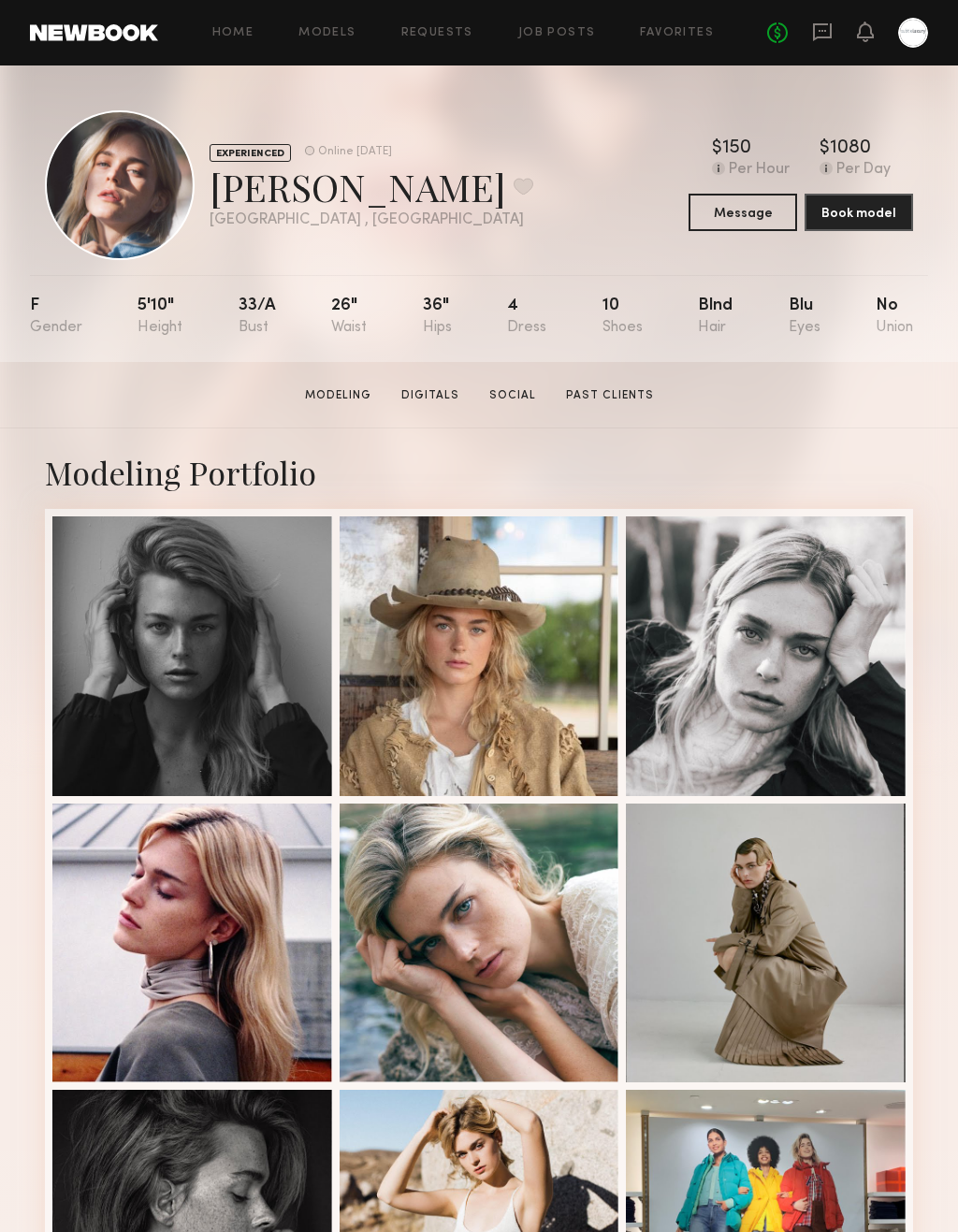
click at [514, 182] on button at bounding box center [523, 186] width 20 height 17
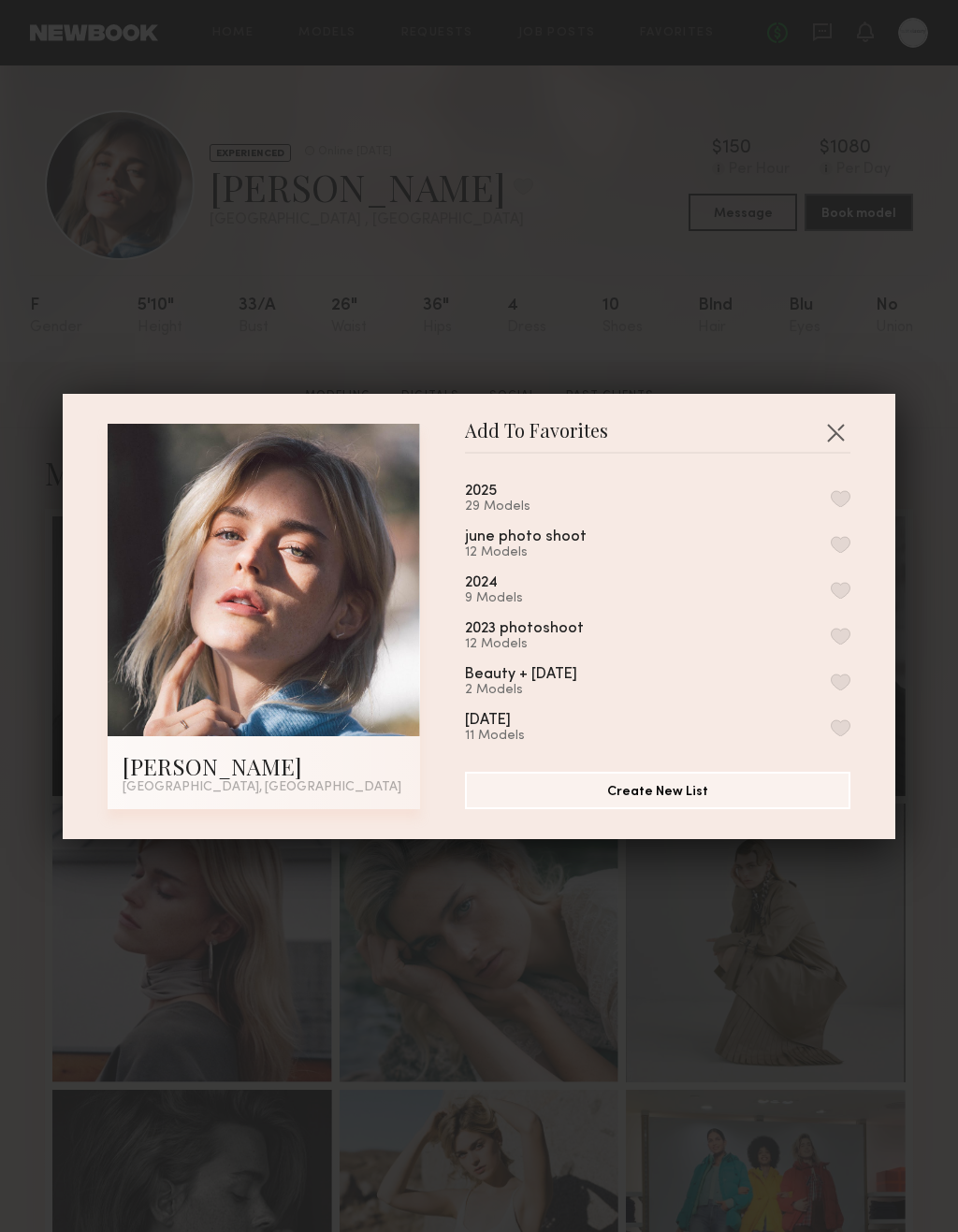
click at [513, 493] on div "2025 29 Models" at bounding box center [503, 499] width 77 height 31
click at [839, 500] on button "button" at bounding box center [840, 499] width 20 height 17
click at [713, 287] on div "Add To Favorites Katie O. Los Angeles, CA Add To Favorites 2025 30 Models Remov…" at bounding box center [479, 616] width 958 height 1232
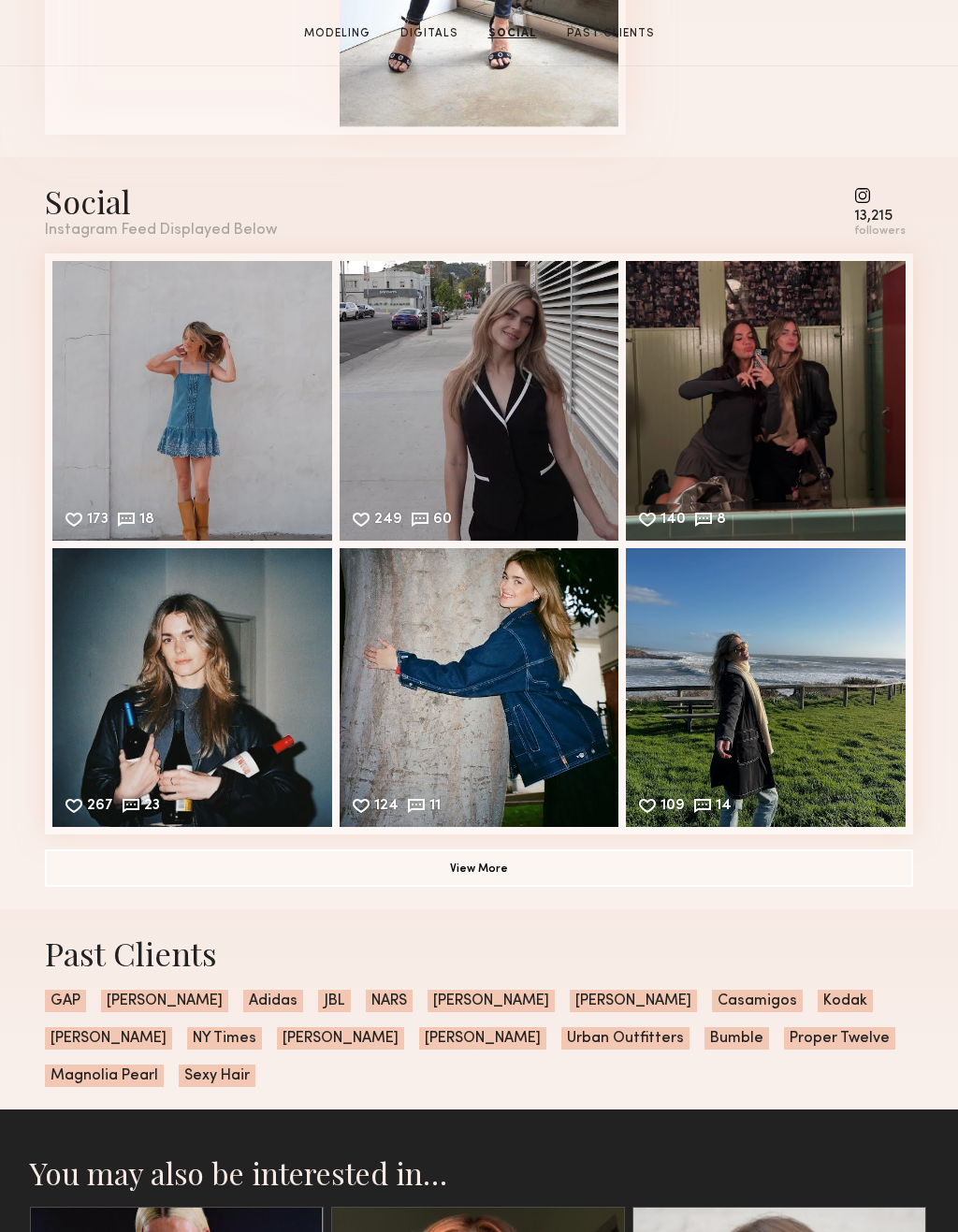
scroll to position [2266, 0]
click at [560, 468] on div "249 60 Likes & comments displayed to show model’s engagement" at bounding box center [479, 401] width 280 height 280
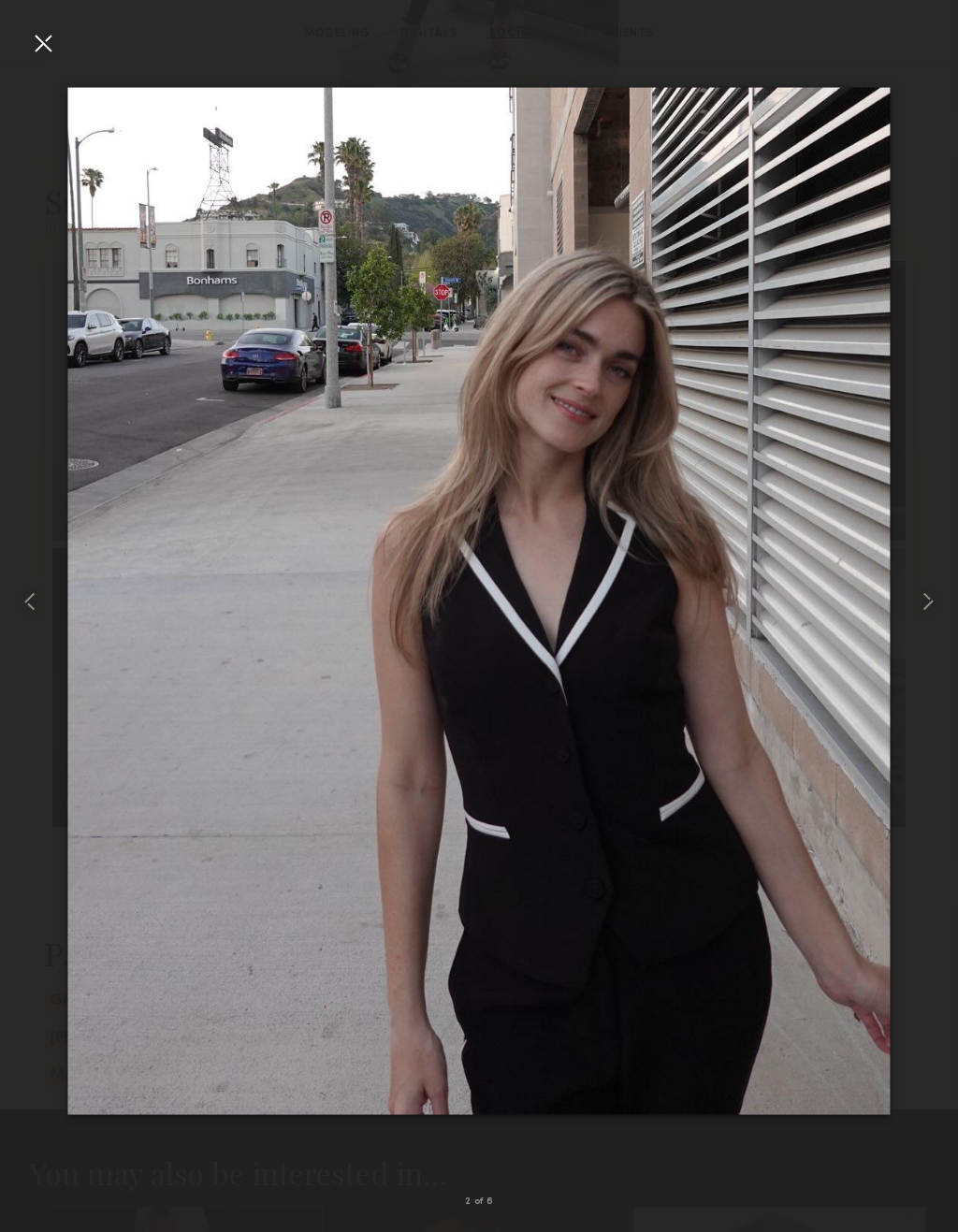
click at [47, 40] on div at bounding box center [43, 43] width 30 height 30
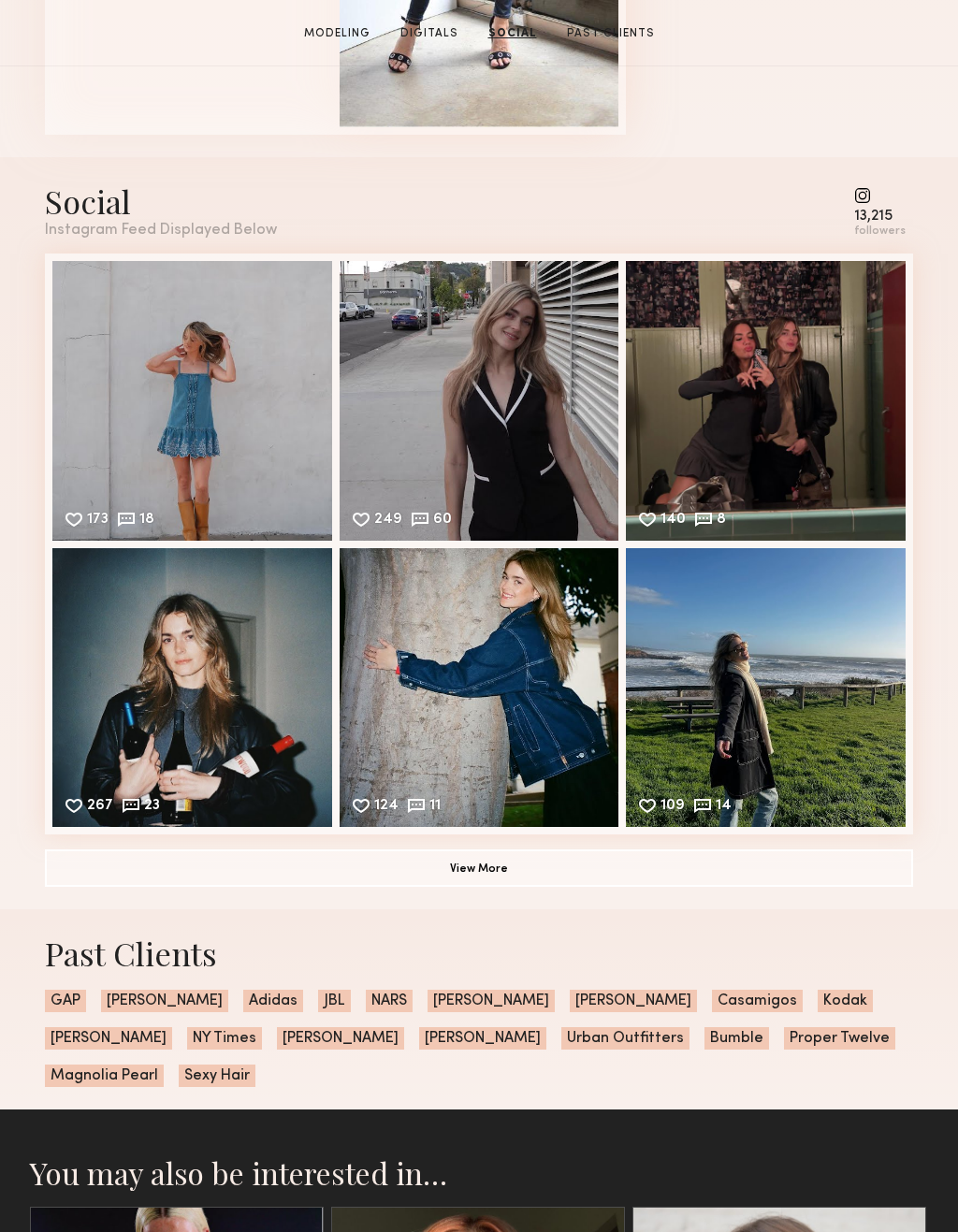
click at [259, 466] on div "173 18 Likes & comments displayed to show model’s engagement" at bounding box center [192, 401] width 280 height 280
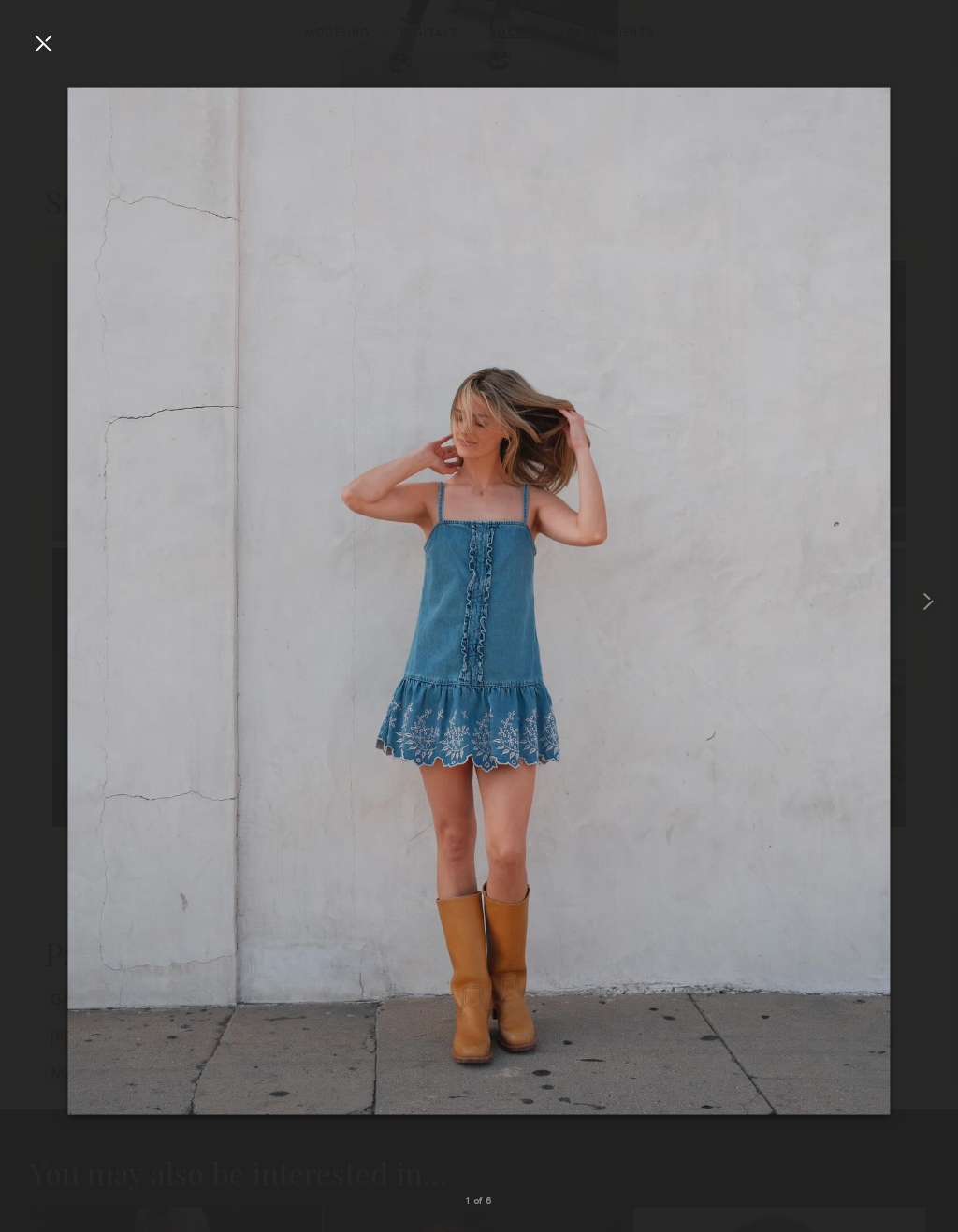
click at [931, 606] on common-icon at bounding box center [928, 602] width 30 height 30
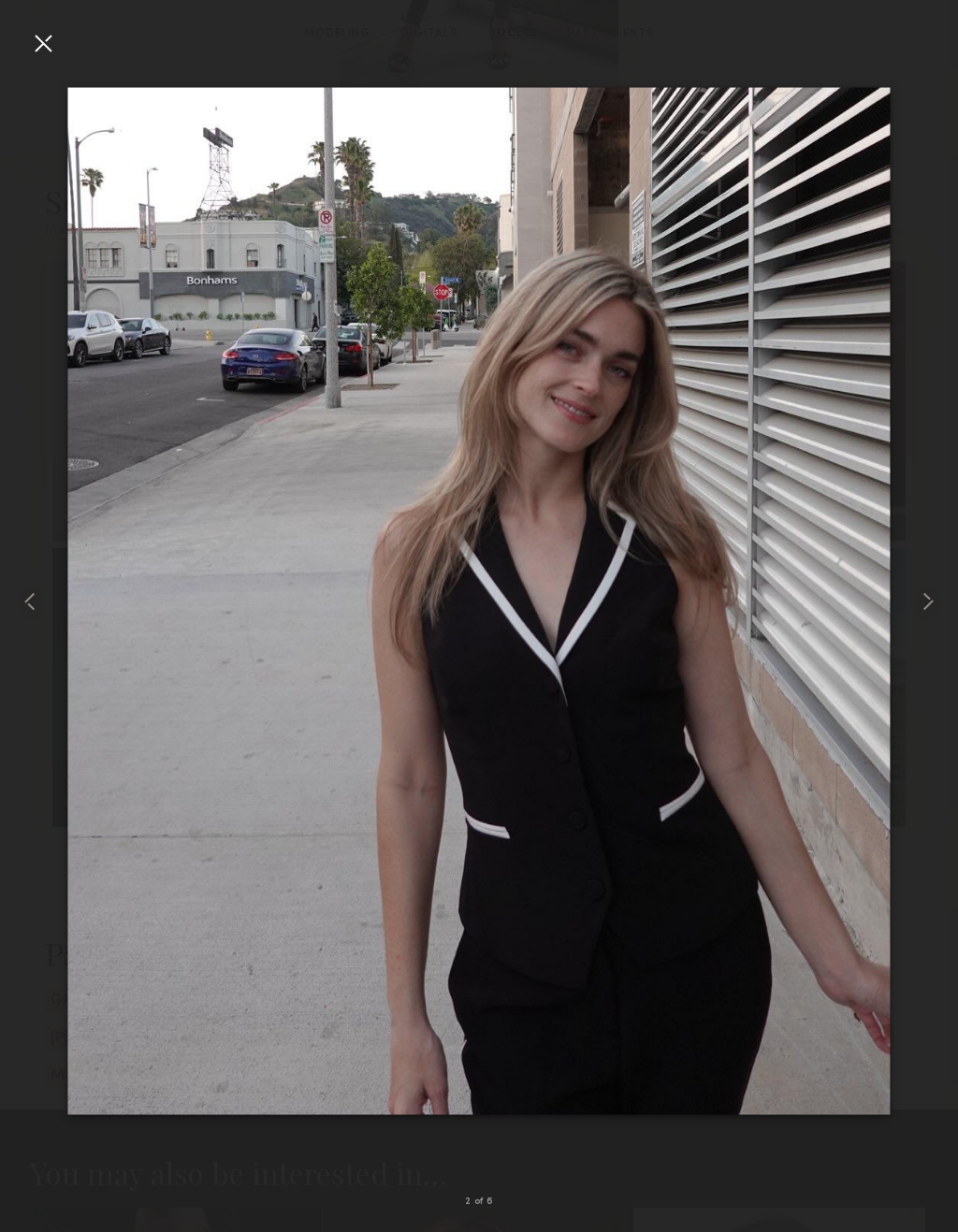
click at [936, 594] on common-icon at bounding box center [928, 602] width 30 height 30
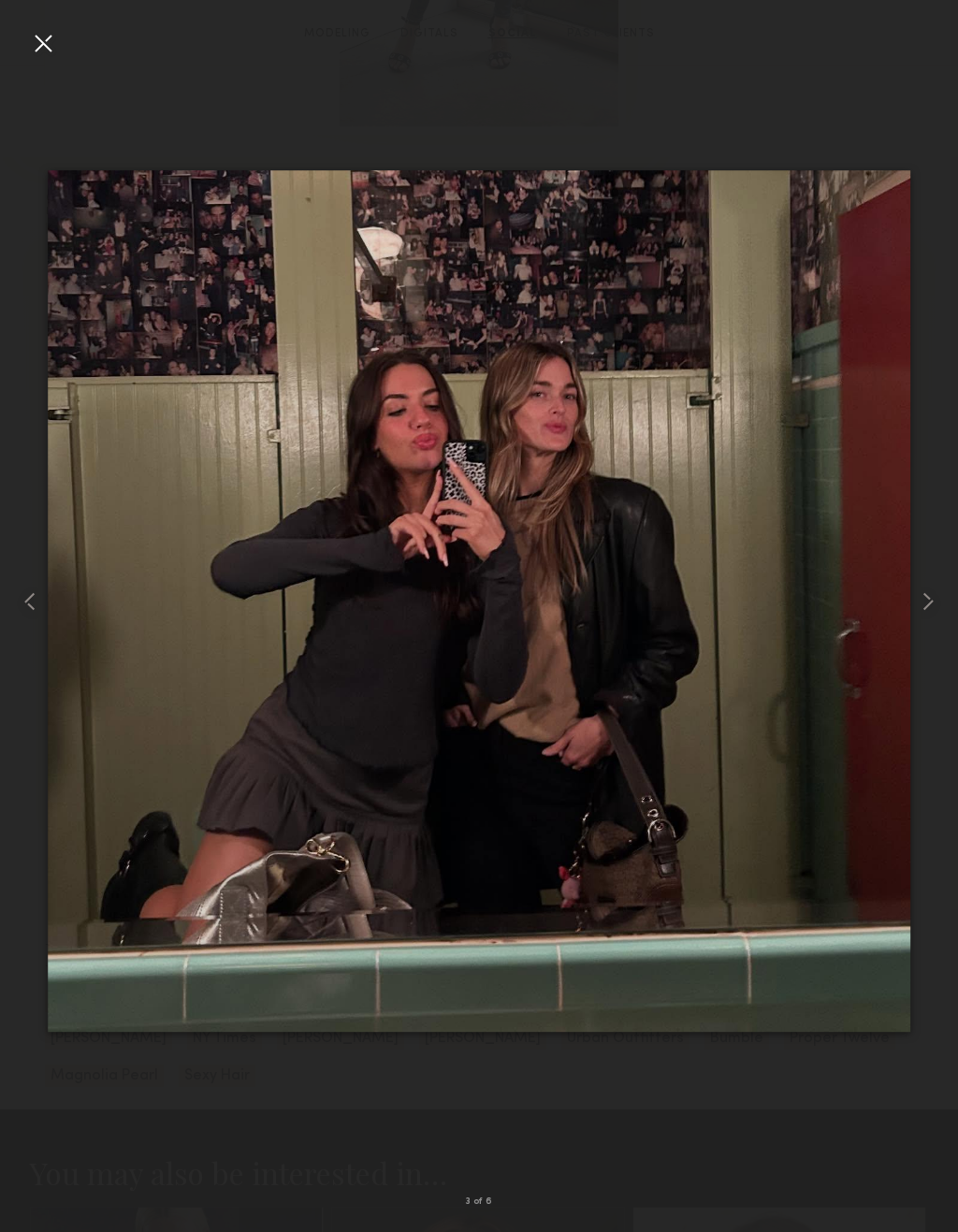
click at [936, 602] on common-icon at bounding box center [928, 602] width 30 height 30
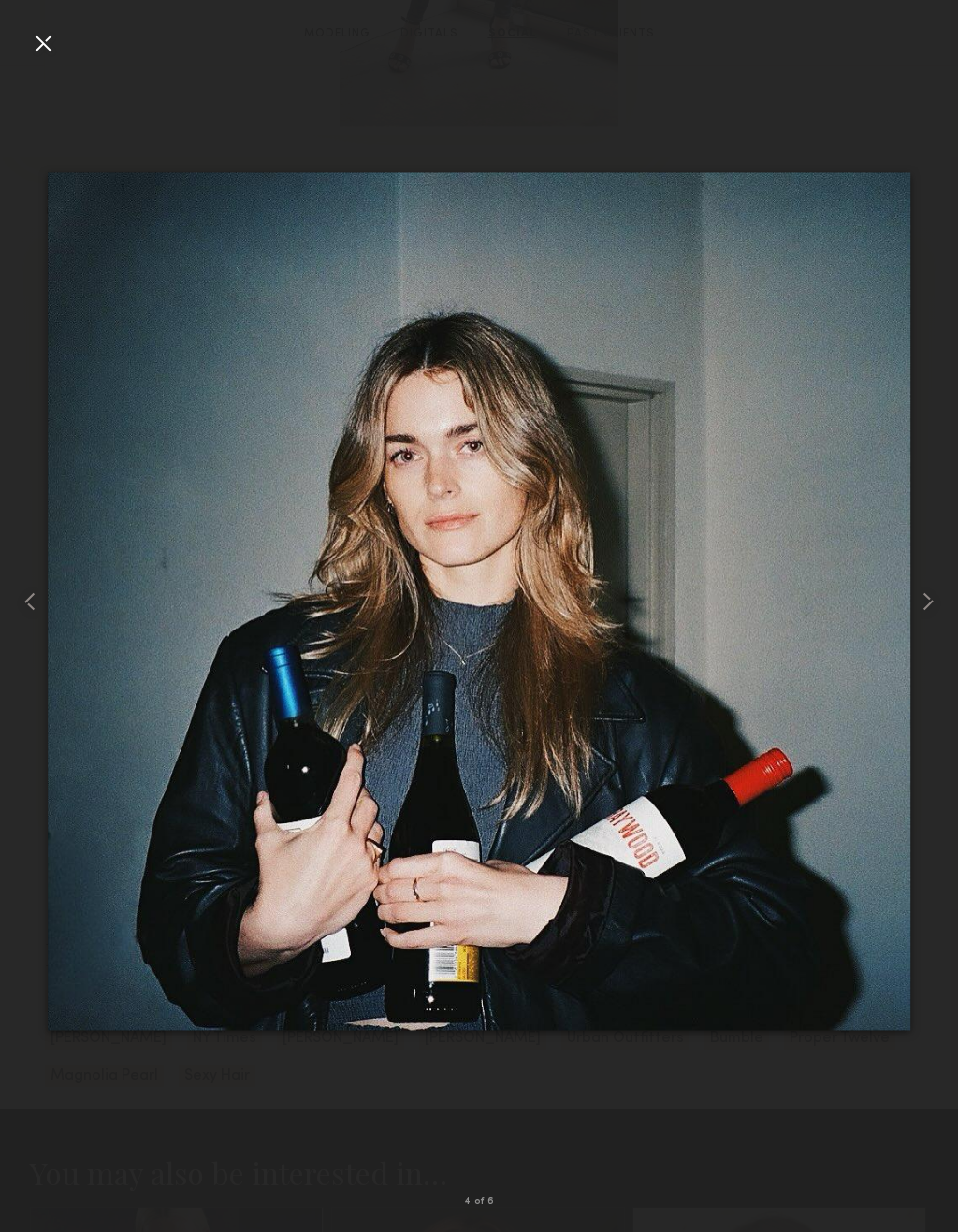
click at [940, 608] on common-icon at bounding box center [928, 602] width 30 height 30
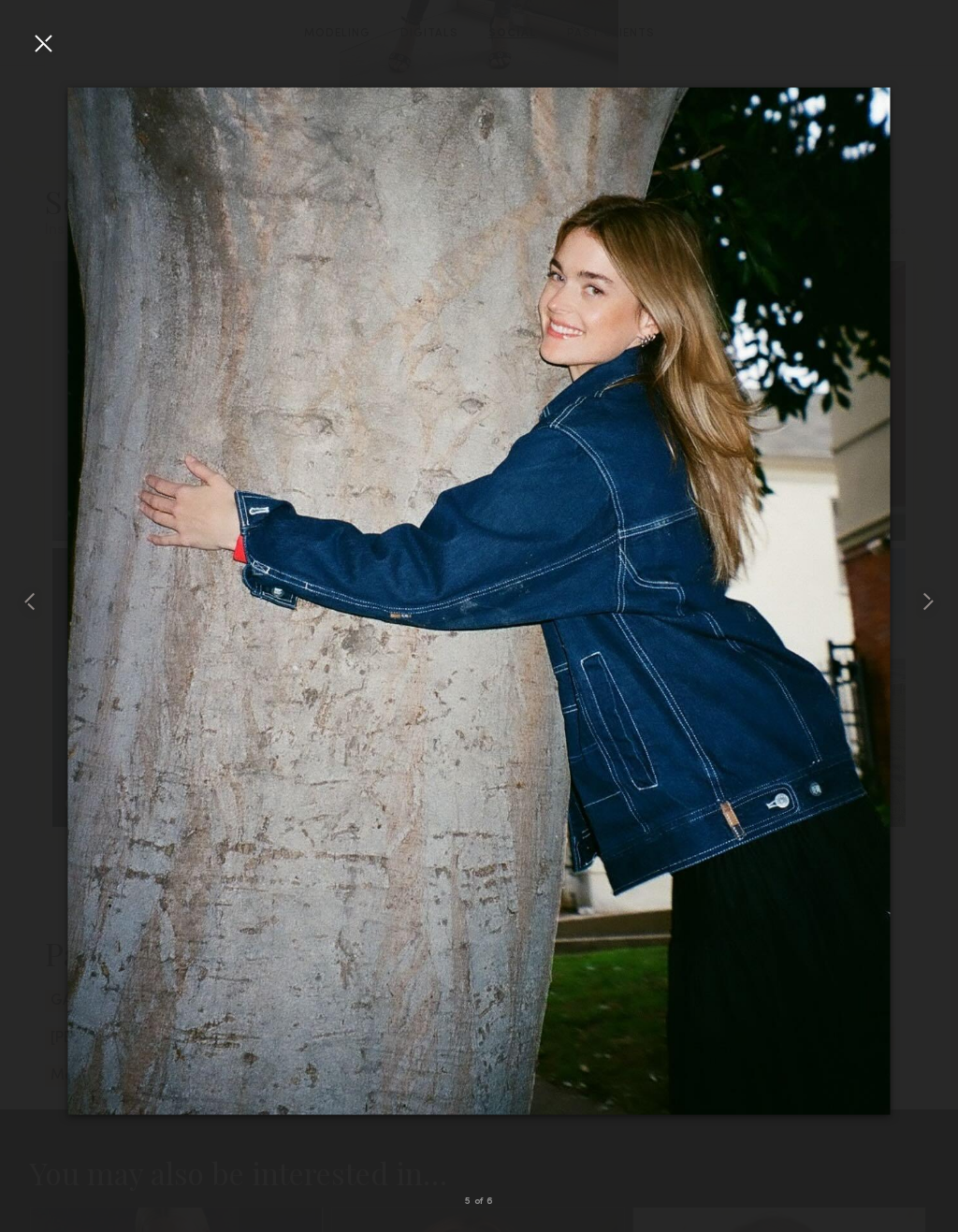
click at [946, 604] on div at bounding box center [938, 601] width 39 height 1142
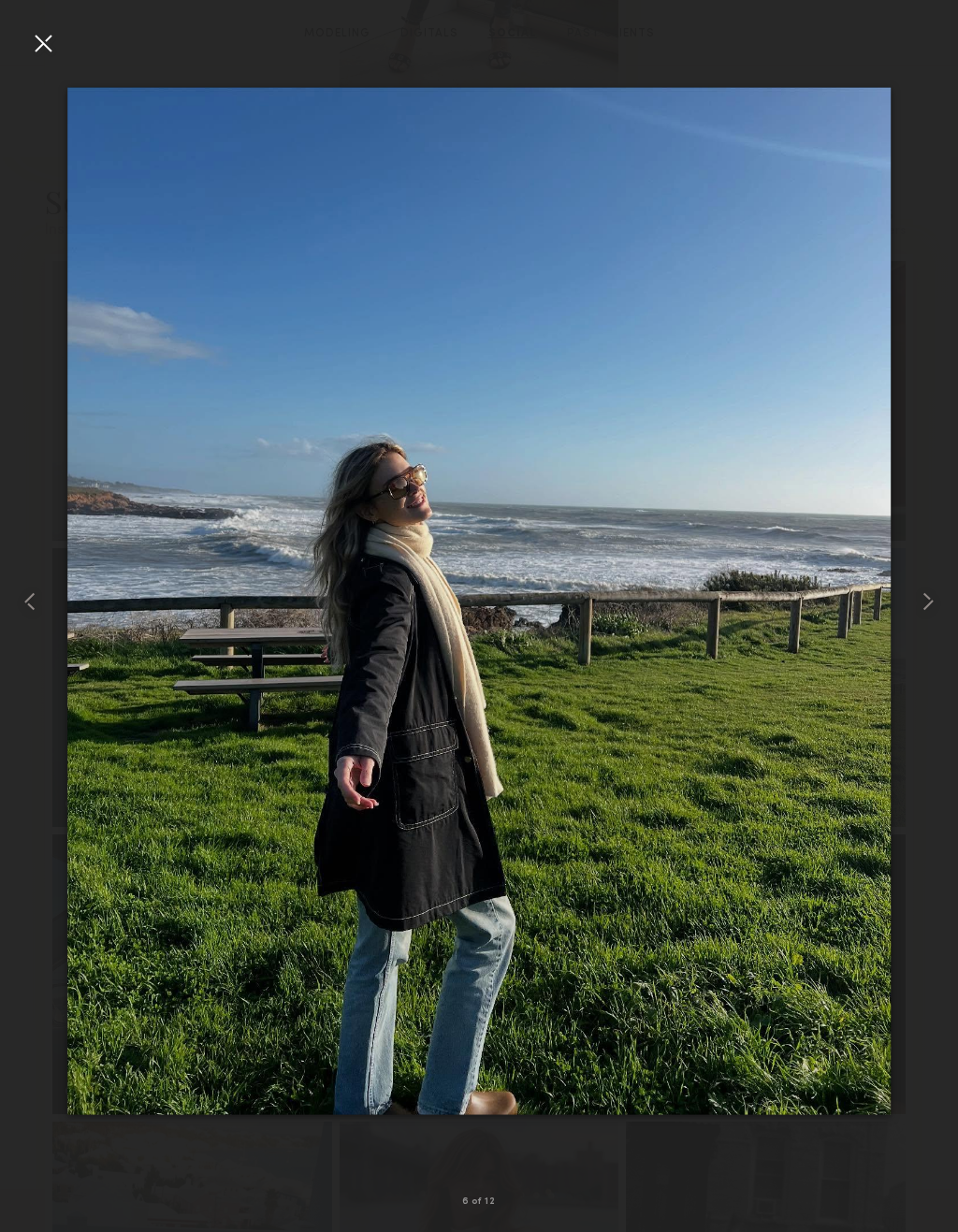
click at [946, 603] on div at bounding box center [938, 601] width 39 height 1142
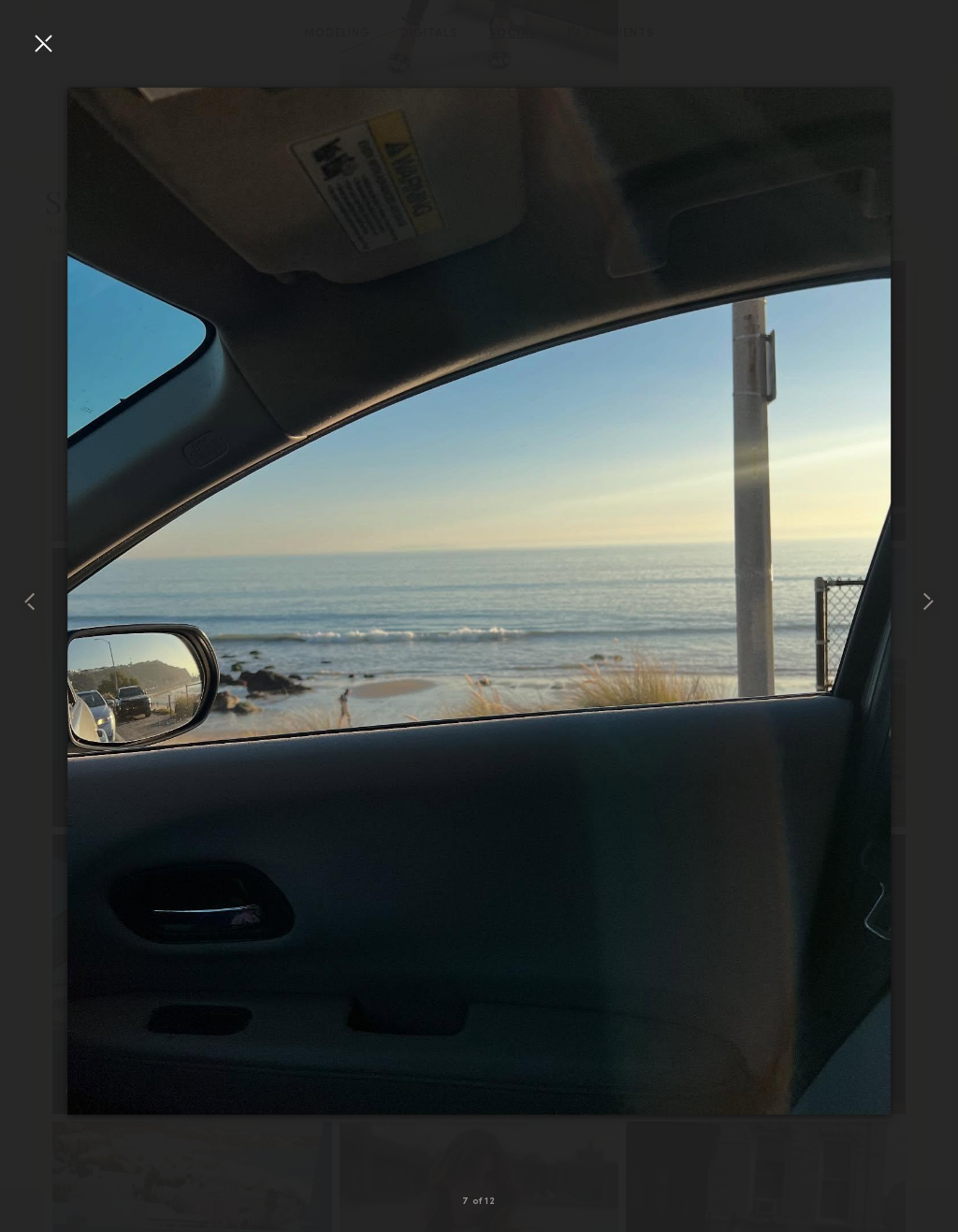
click at [43, 37] on div at bounding box center [43, 43] width 30 height 30
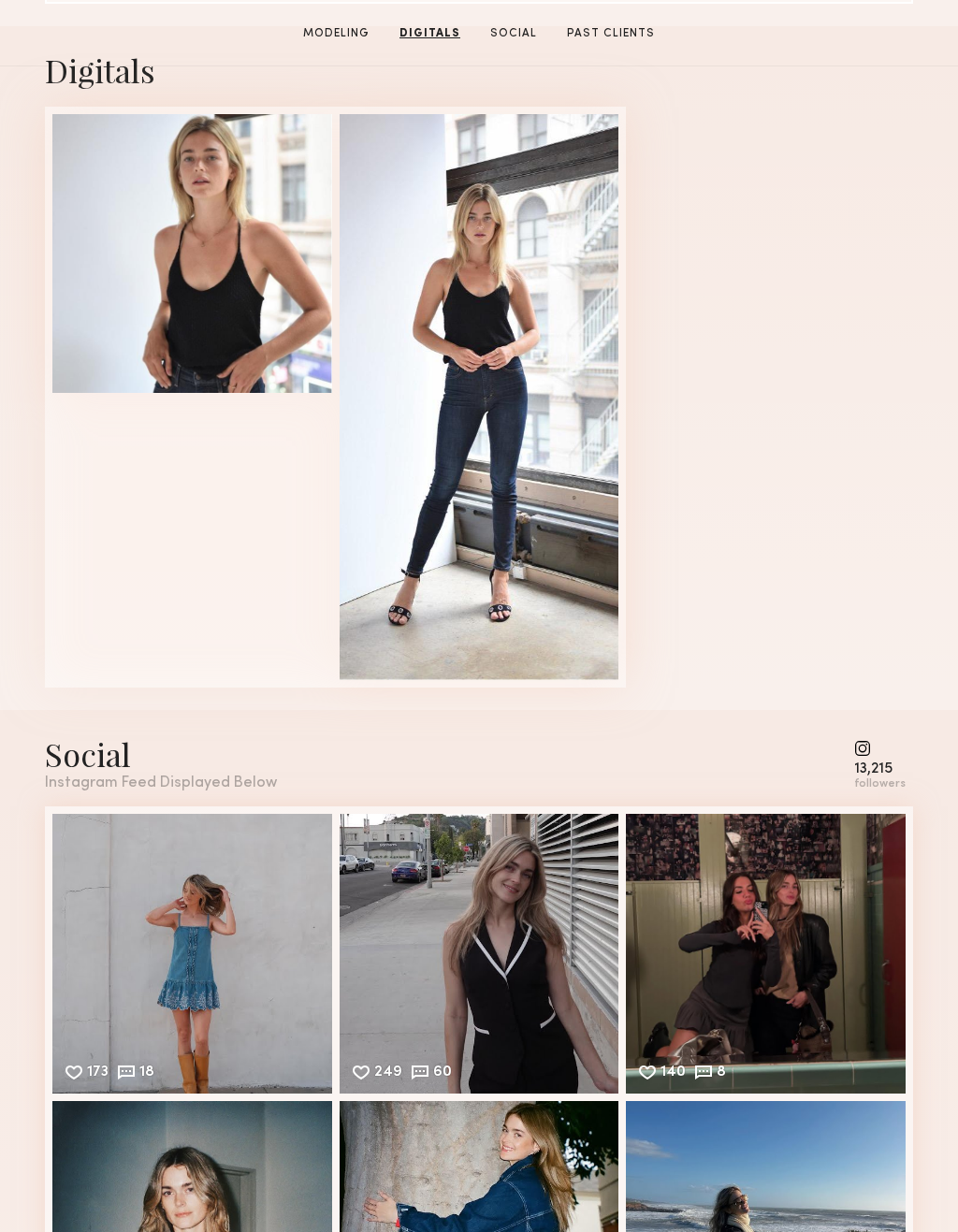
scroll to position [1710, 0]
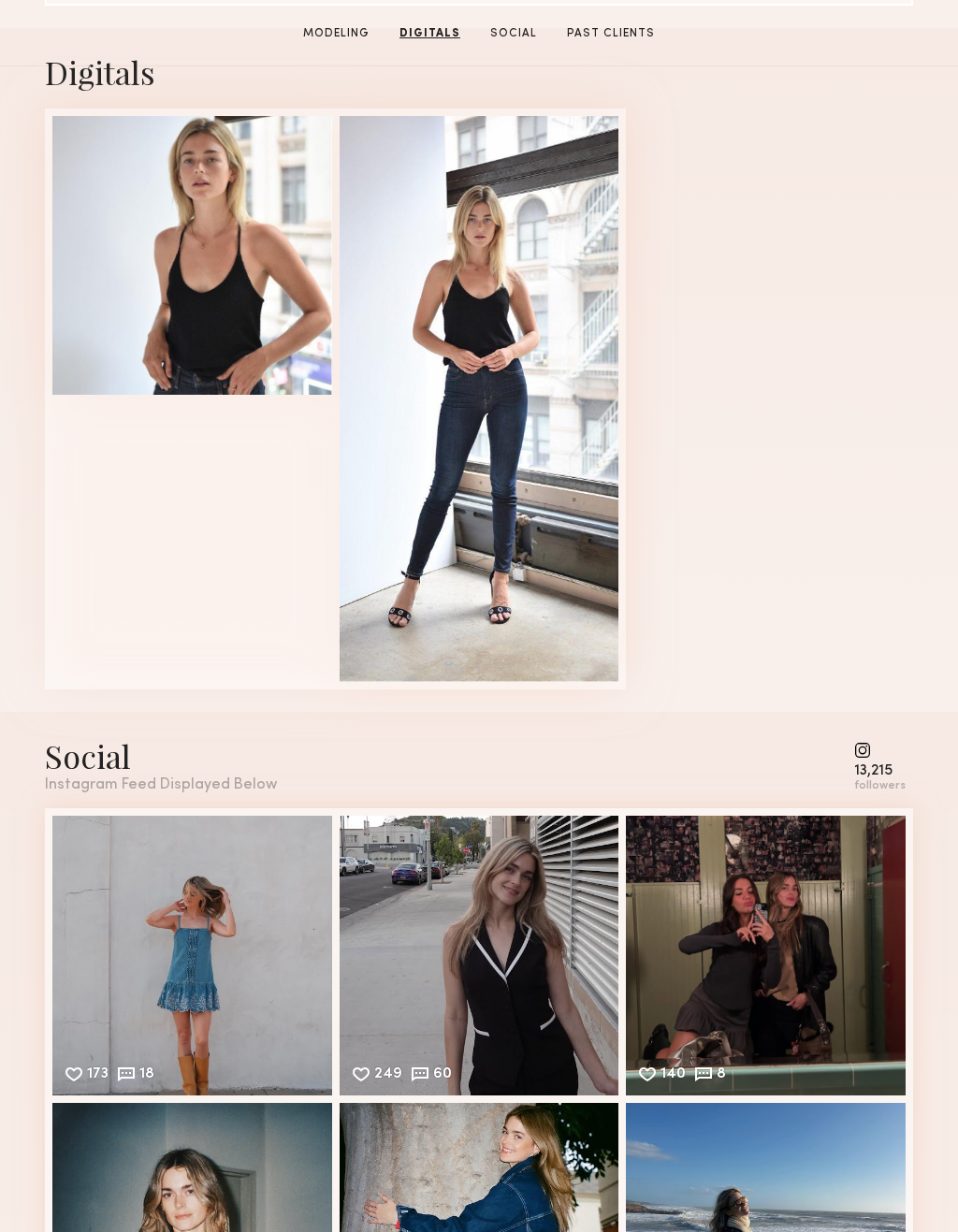
click at [553, 589] on div at bounding box center [479, 400] width 280 height 566
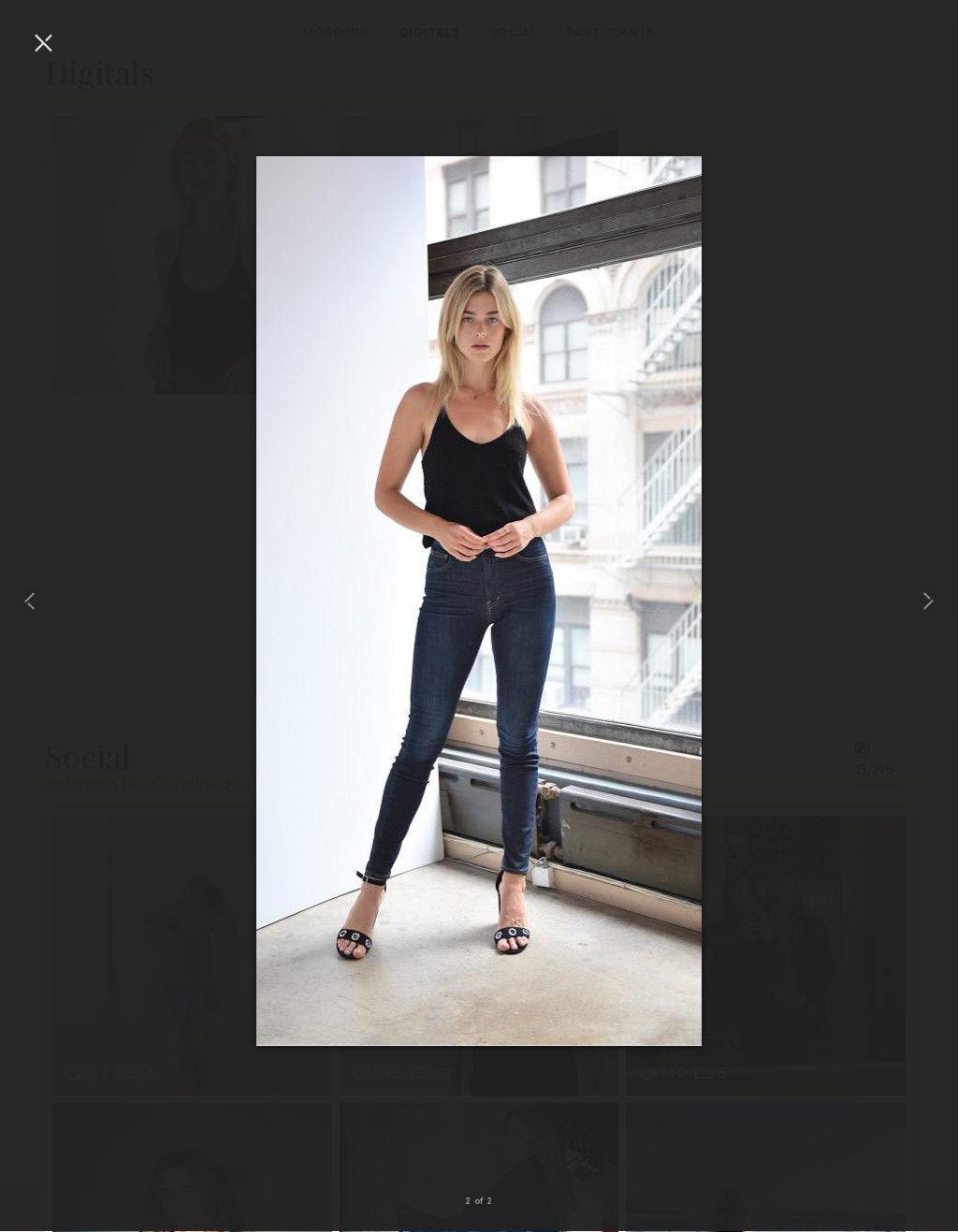
click at [49, 40] on div at bounding box center [43, 43] width 30 height 30
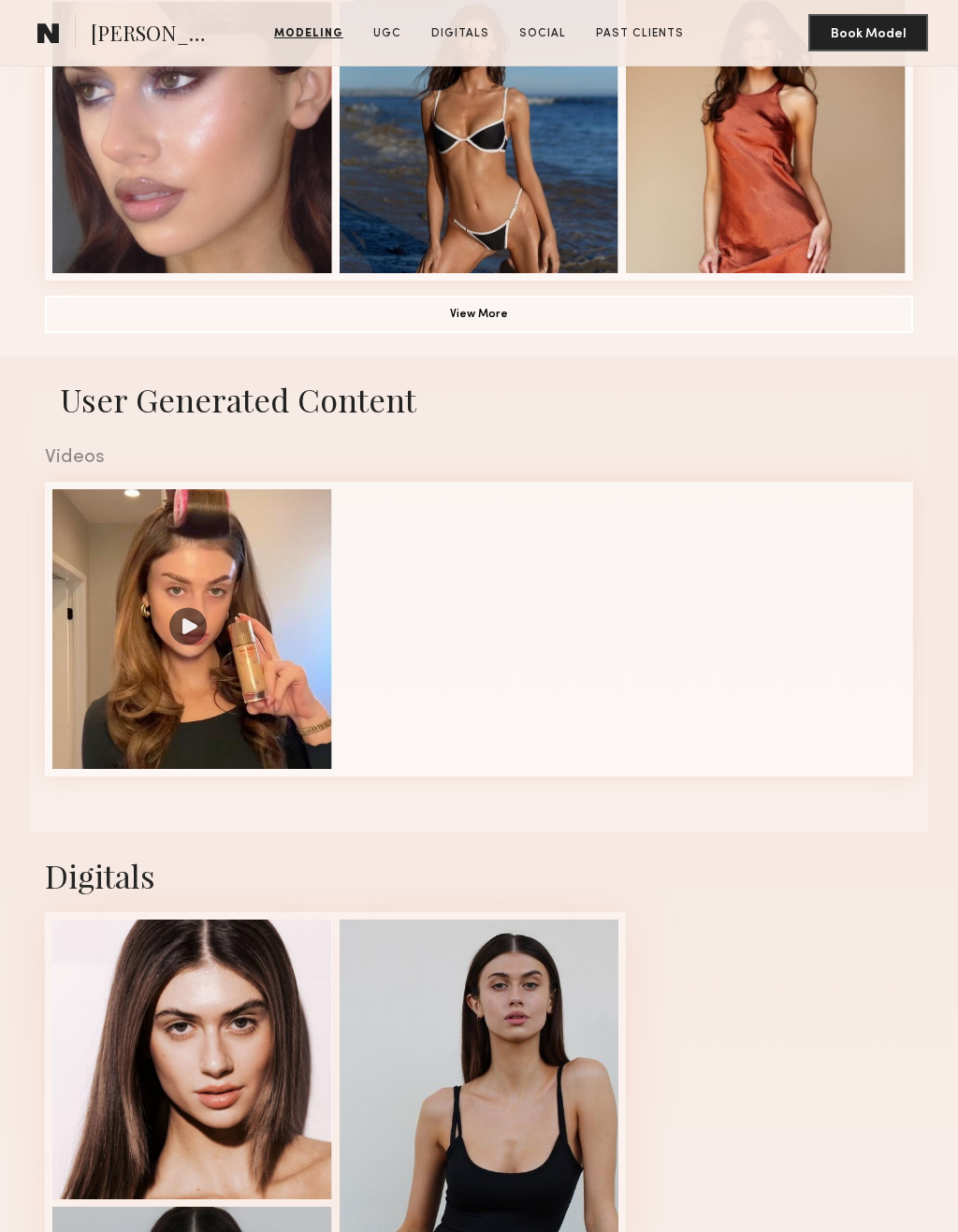
scroll to position [1405, 0]
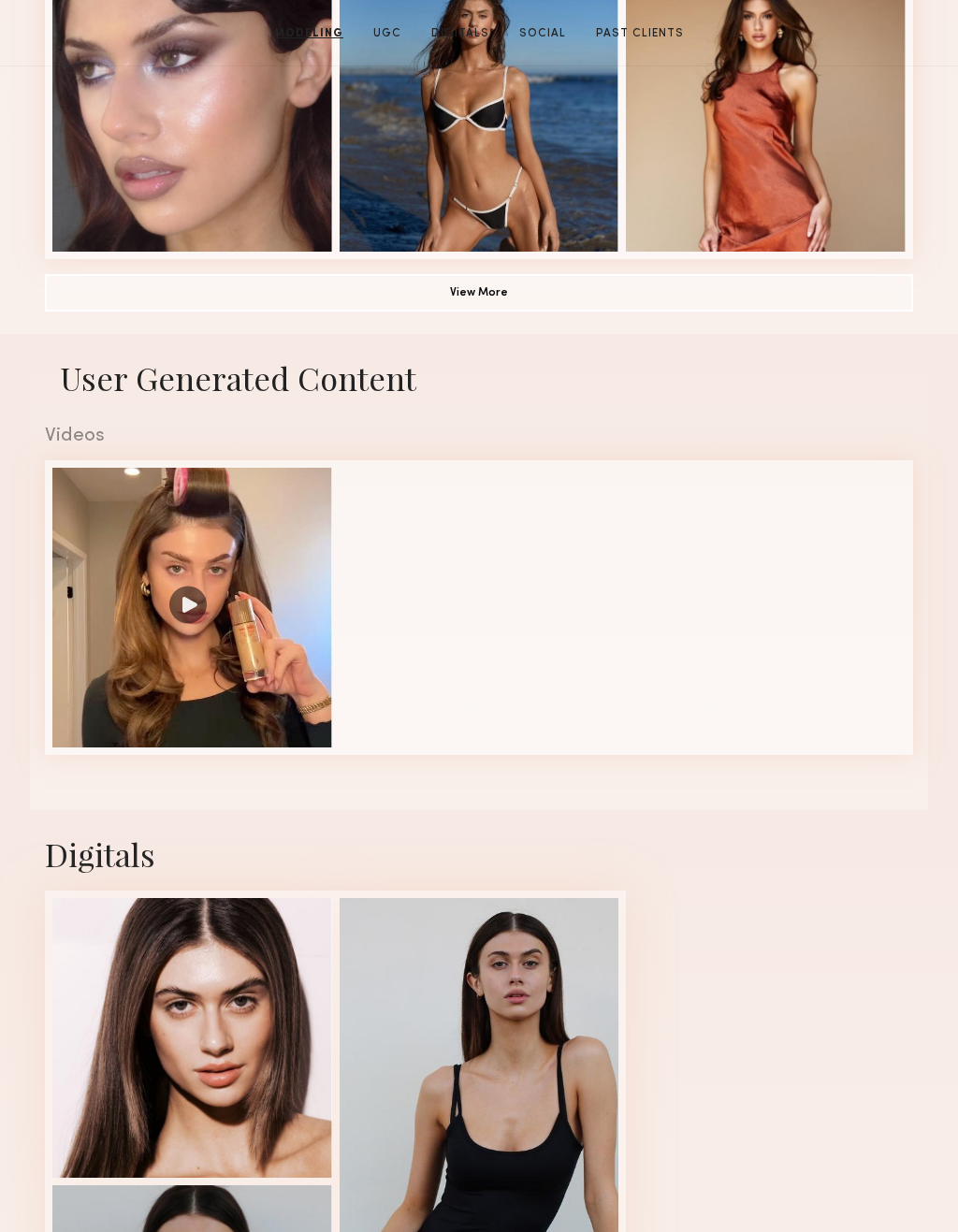
click at [180, 608] on div at bounding box center [192, 607] width 280 height 280
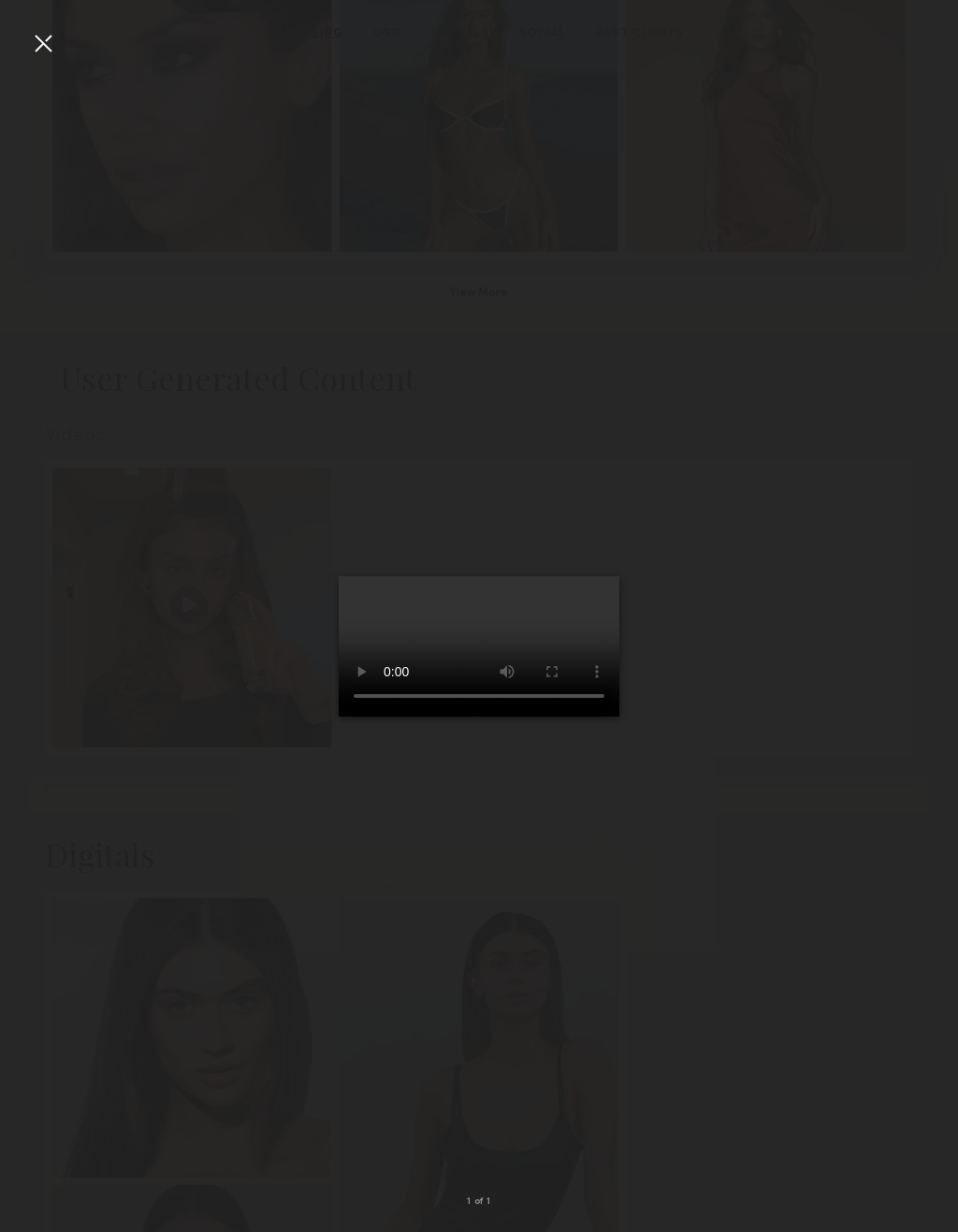
click at [490, 642] on video at bounding box center [478, 646] width 281 height 141
click at [479, 654] on video at bounding box center [478, 646] width 281 height 141
click at [830, 314] on div at bounding box center [479, 601] width 958 height 1142
click at [48, 42] on div at bounding box center [43, 43] width 30 height 30
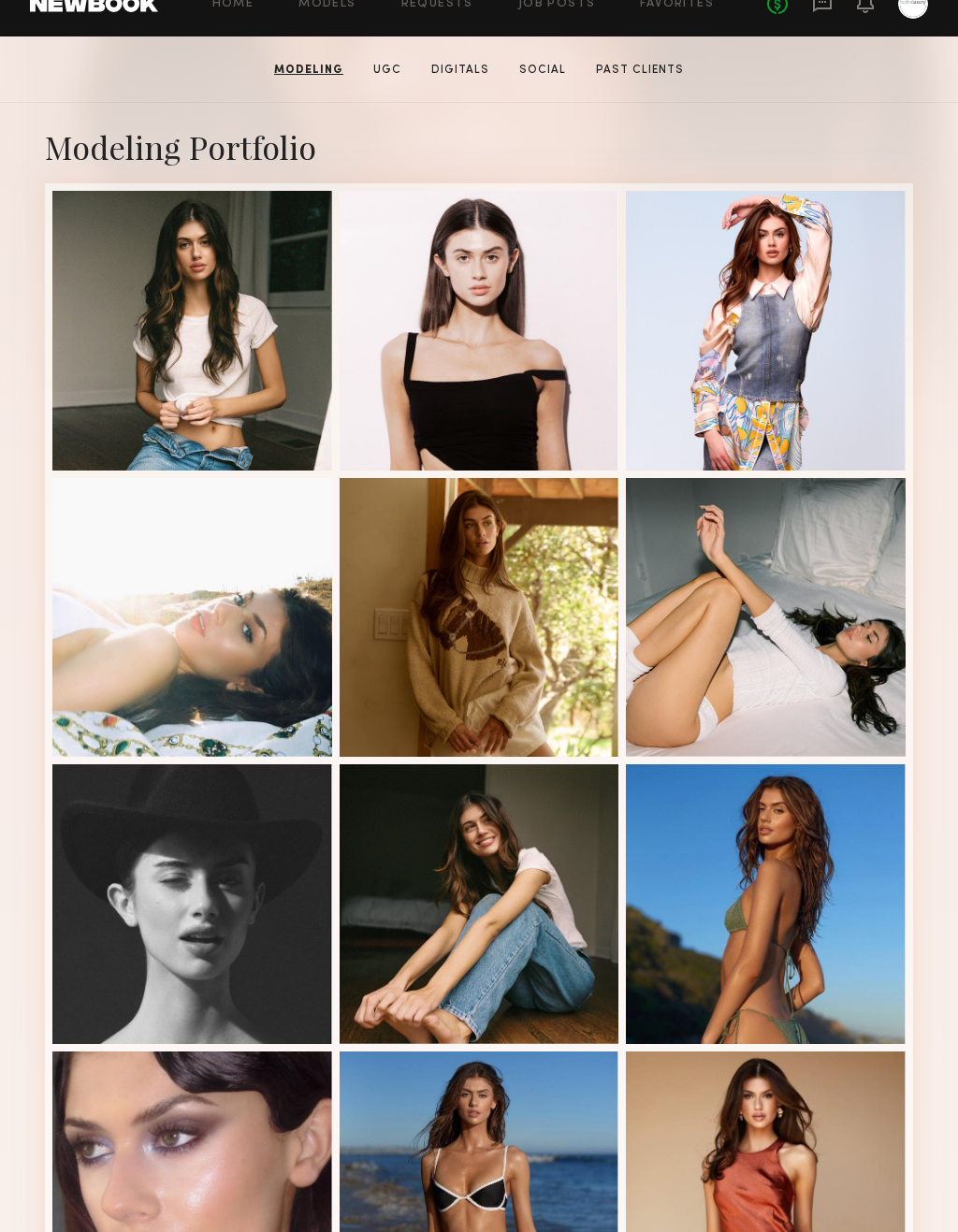
scroll to position [326, 0]
click at [550, 624] on div at bounding box center [479, 618] width 280 height 280
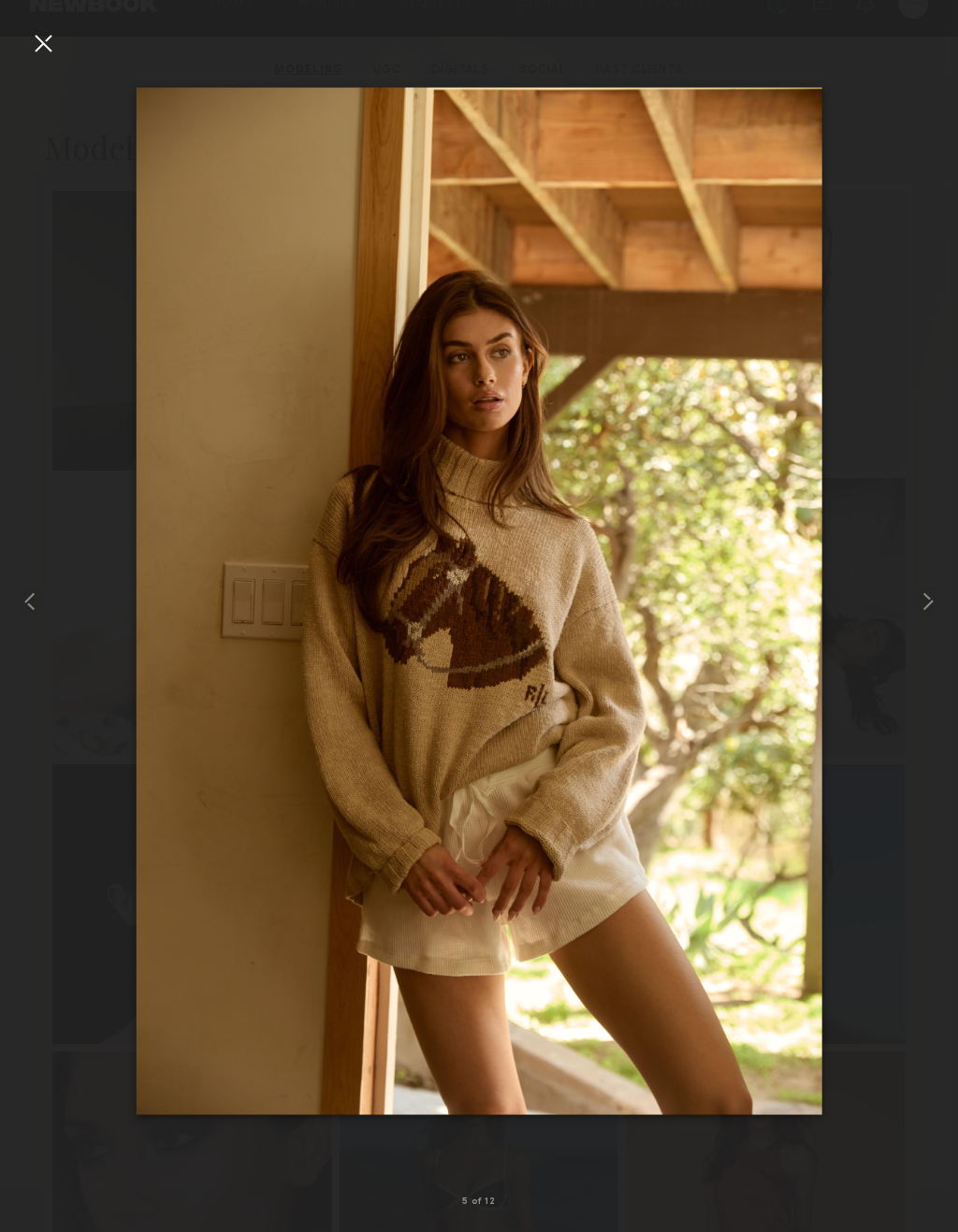
click at [932, 614] on common-icon at bounding box center [928, 602] width 30 height 30
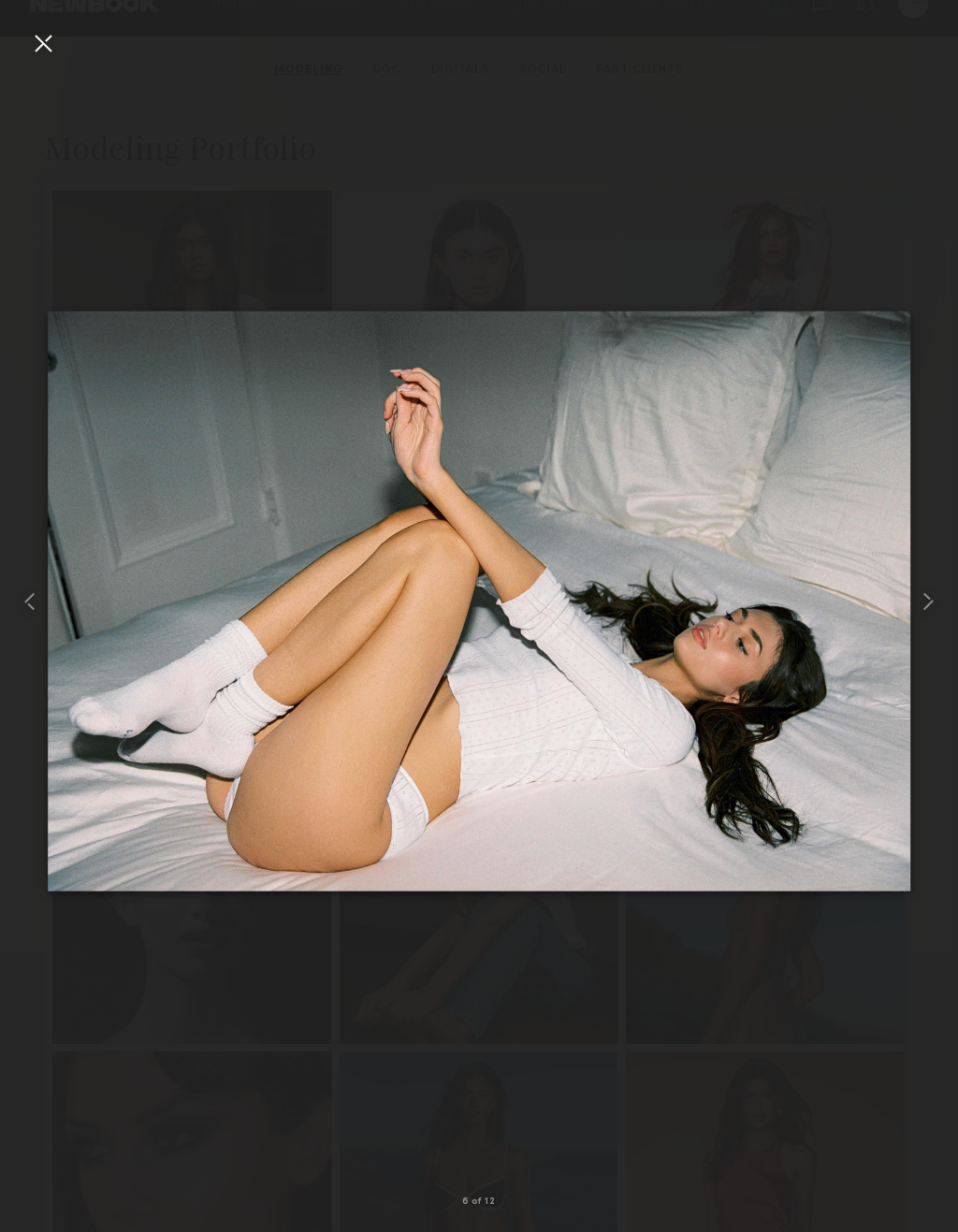
click at [933, 612] on common-icon at bounding box center [928, 602] width 30 height 30
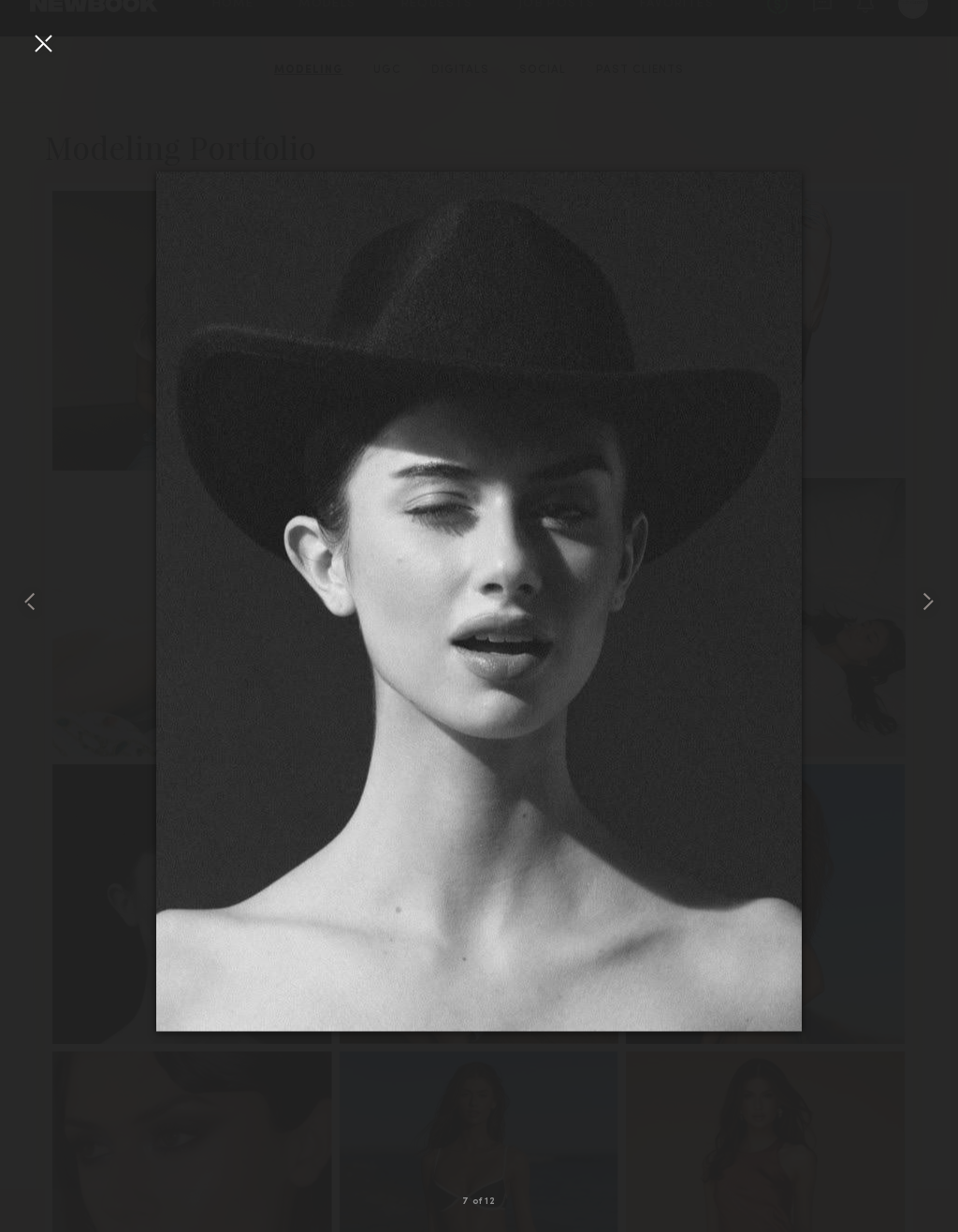
click at [932, 607] on common-icon at bounding box center [928, 602] width 30 height 30
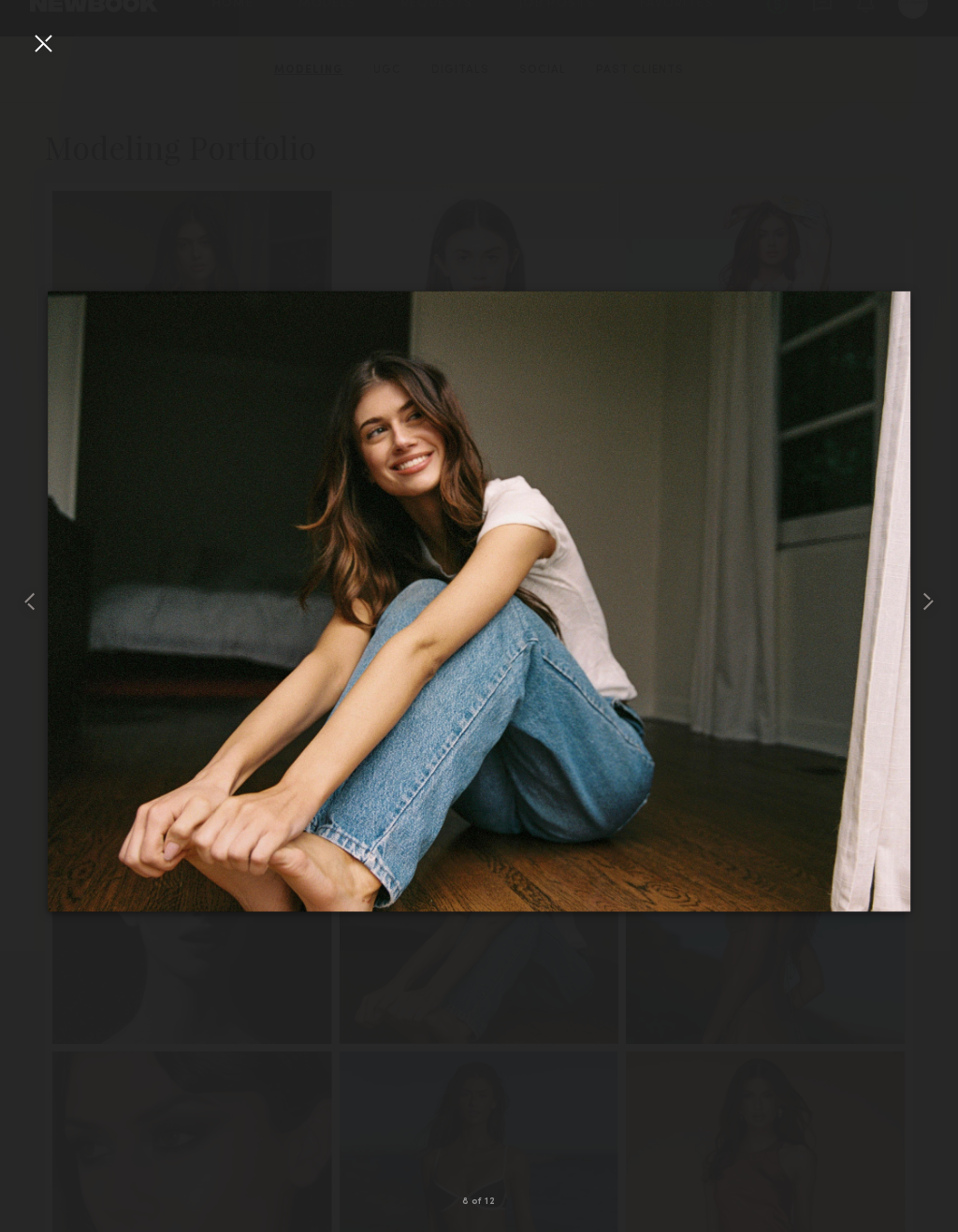
click at [931, 609] on common-icon at bounding box center [928, 602] width 30 height 30
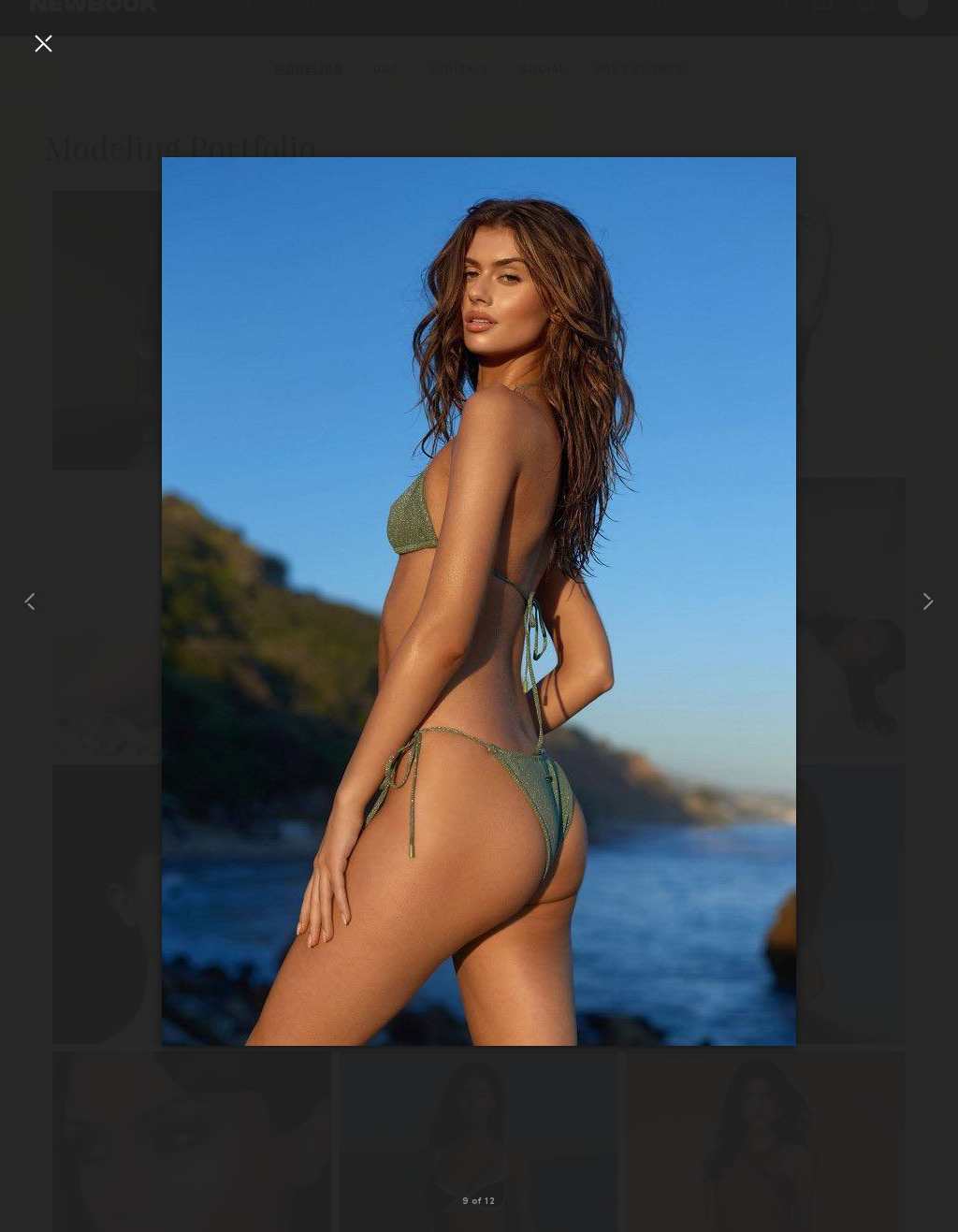
click at [53, 50] on div at bounding box center [43, 43] width 30 height 30
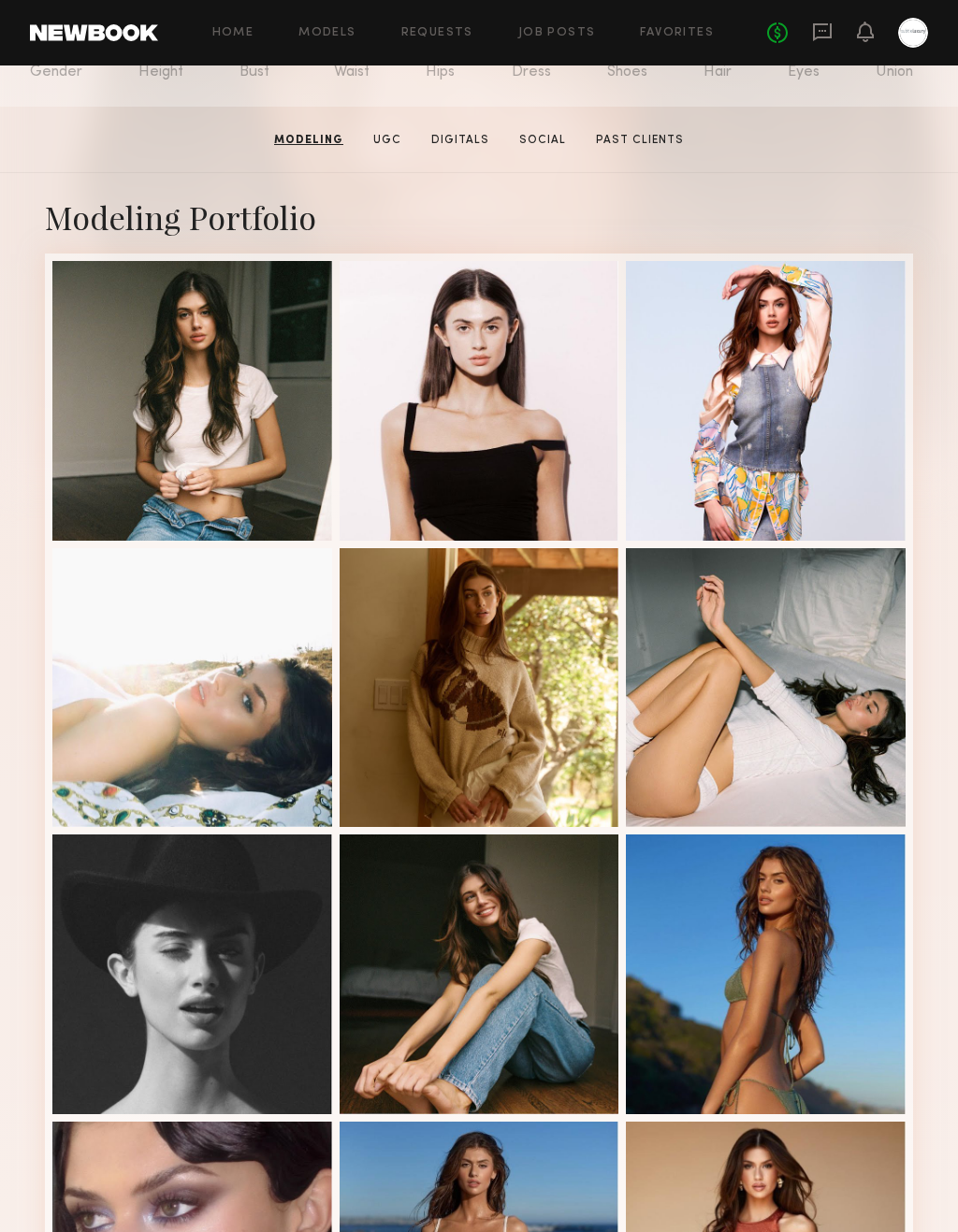
scroll to position [0, 0]
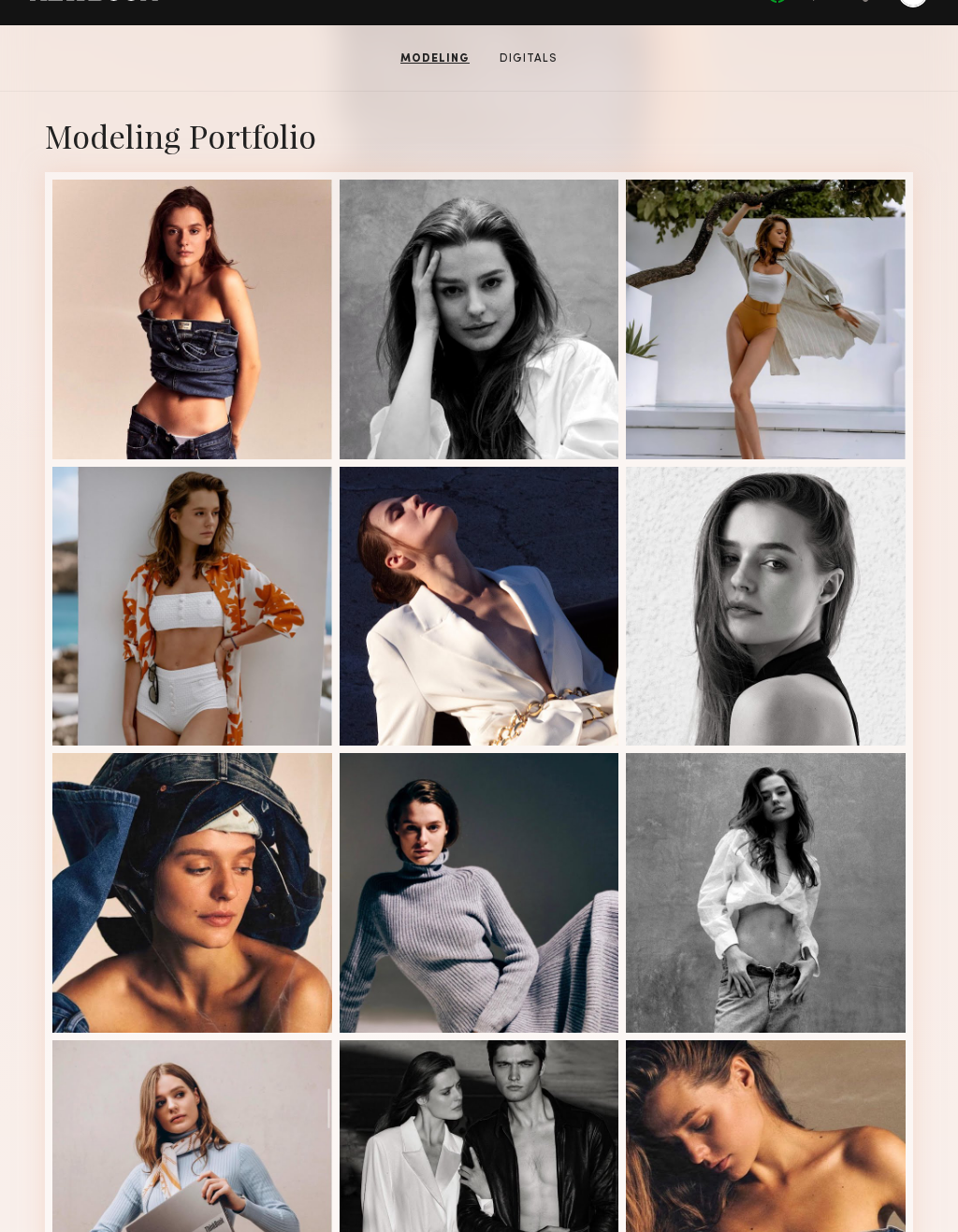
scroll to position [321, 0]
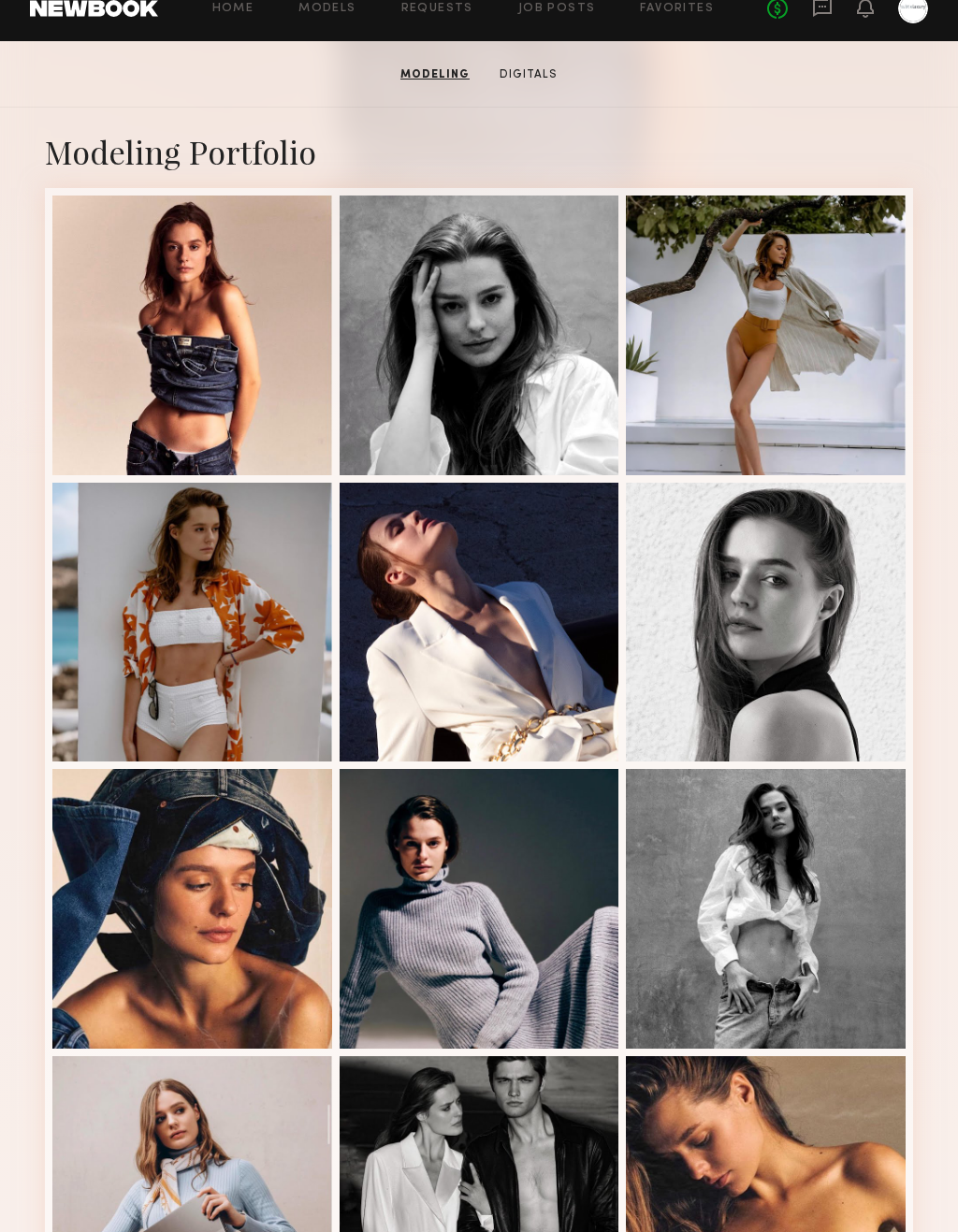
click at [822, 393] on div at bounding box center [765, 335] width 280 height 280
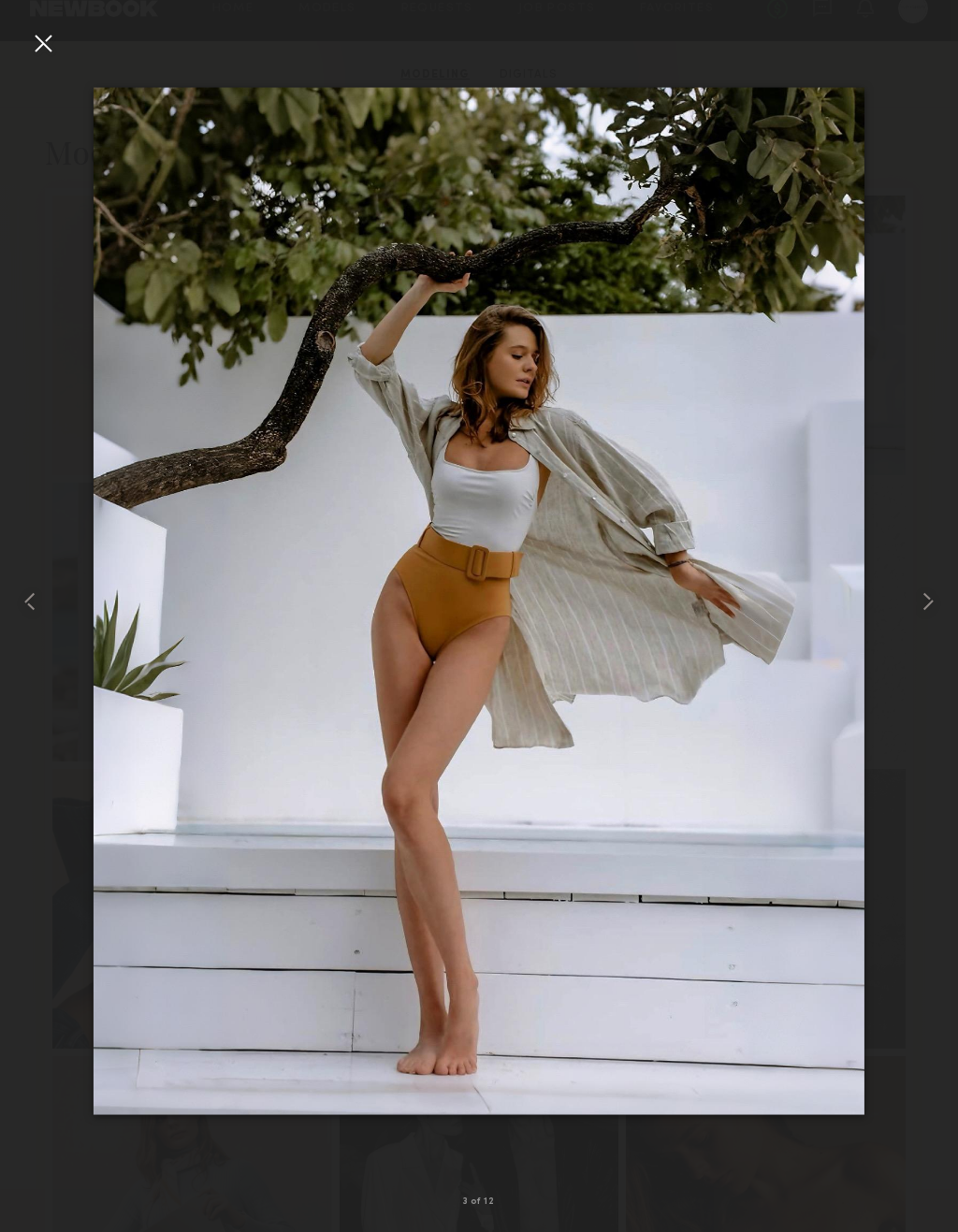
click at [939, 604] on common-icon at bounding box center [928, 602] width 30 height 30
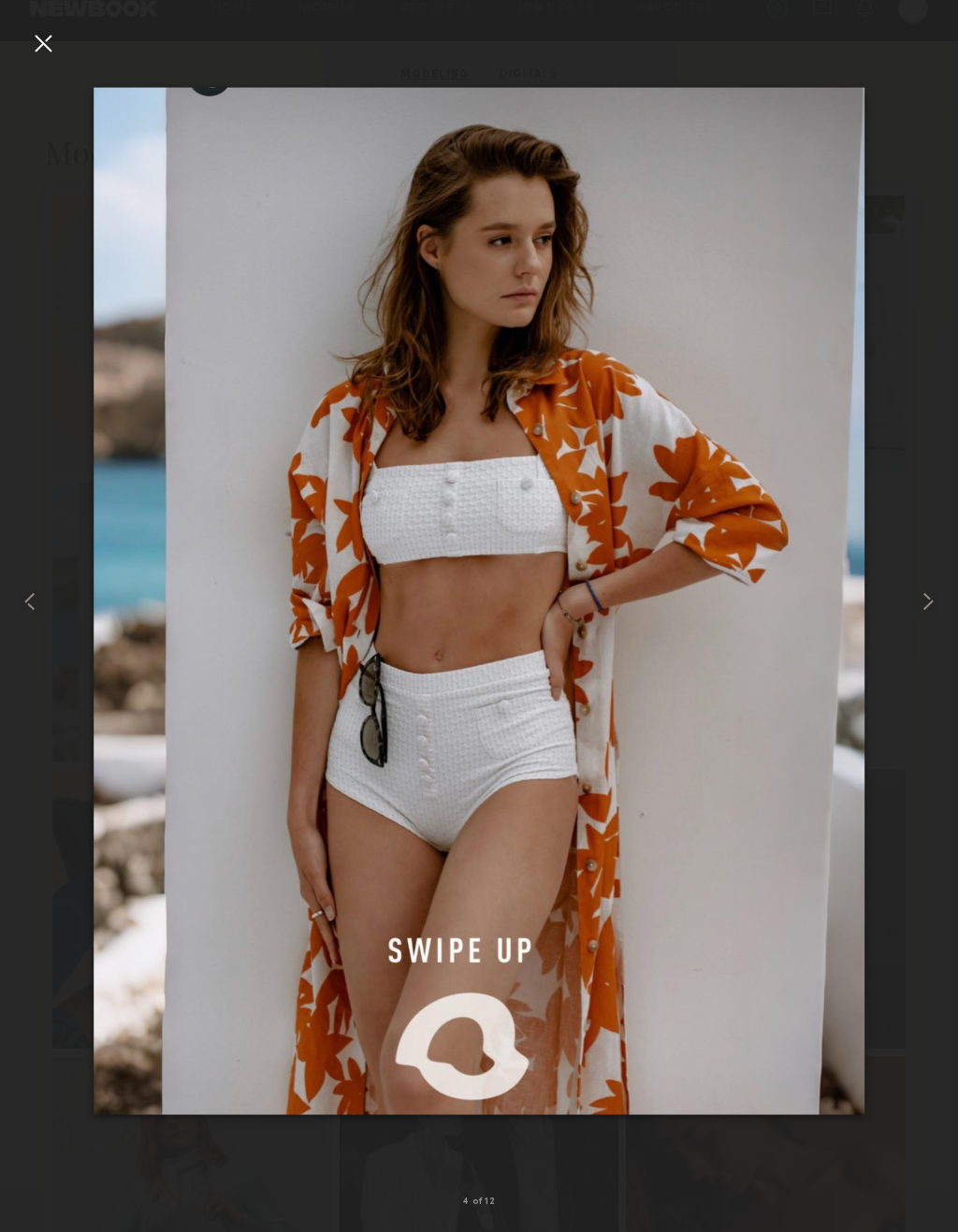
click at [917, 600] on common-icon at bounding box center [928, 602] width 30 height 30
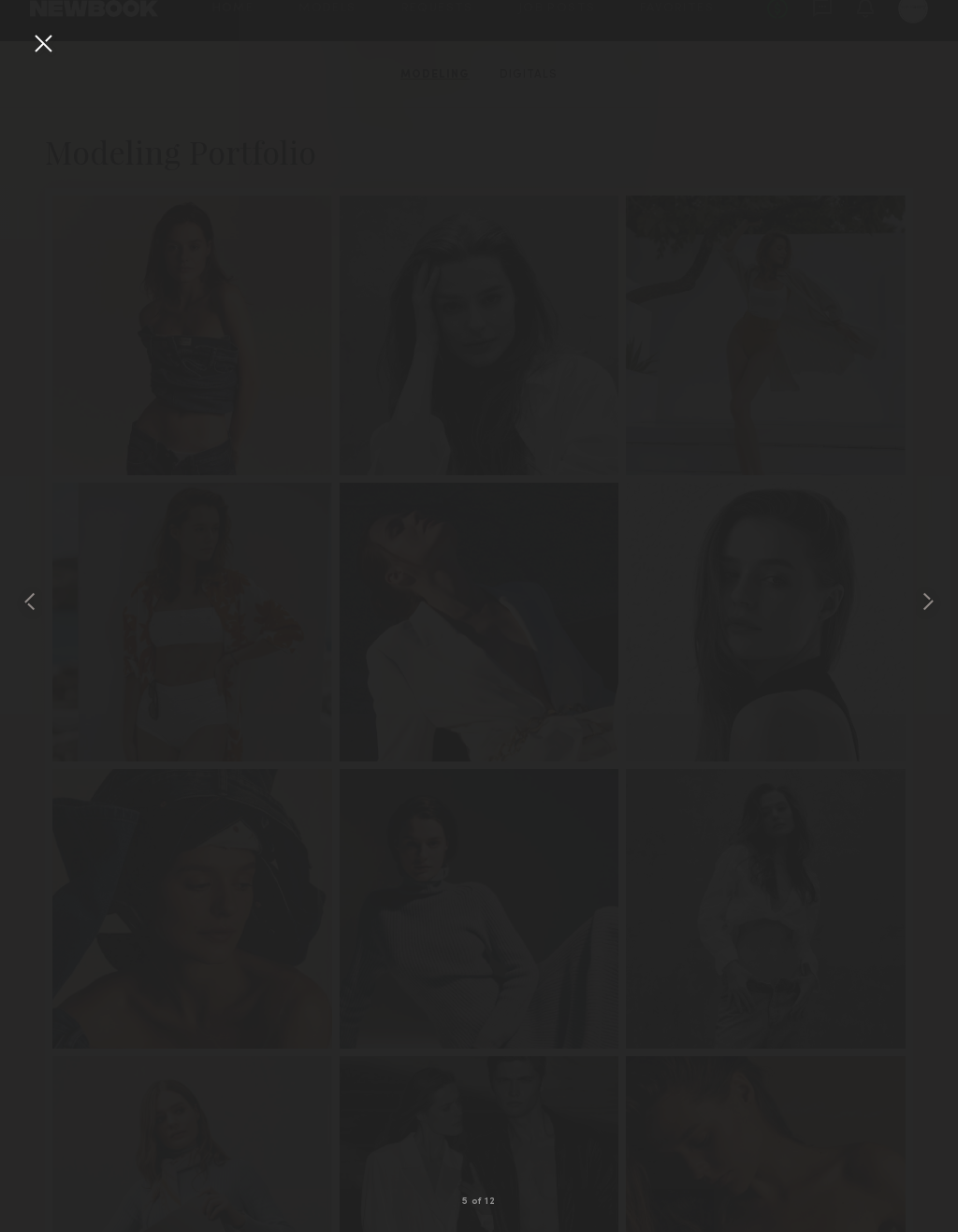
click at [45, 36] on div at bounding box center [43, 43] width 30 height 30
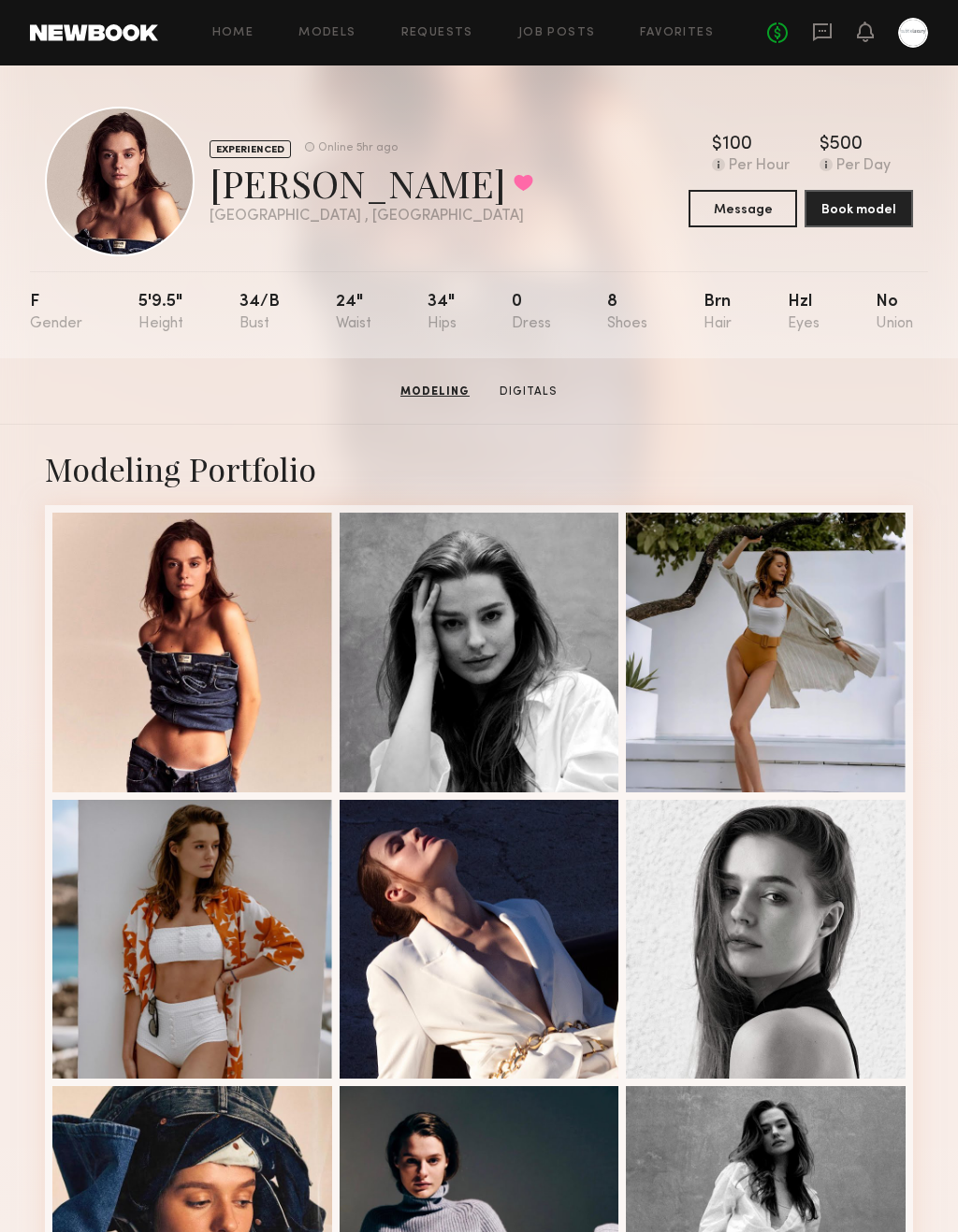
scroll to position [0, 0]
